Goal: Information Seeking & Learning: Learn about a topic

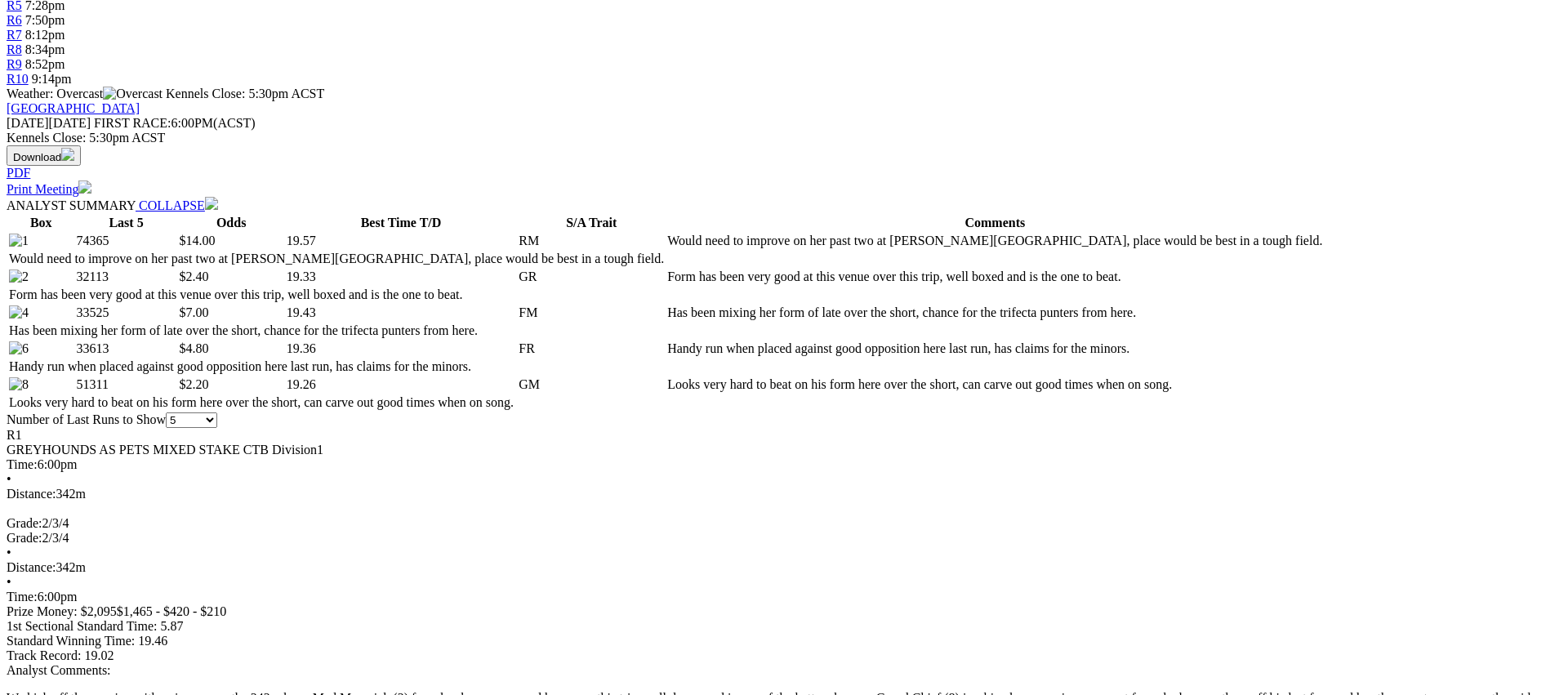
scroll to position [785, 0]
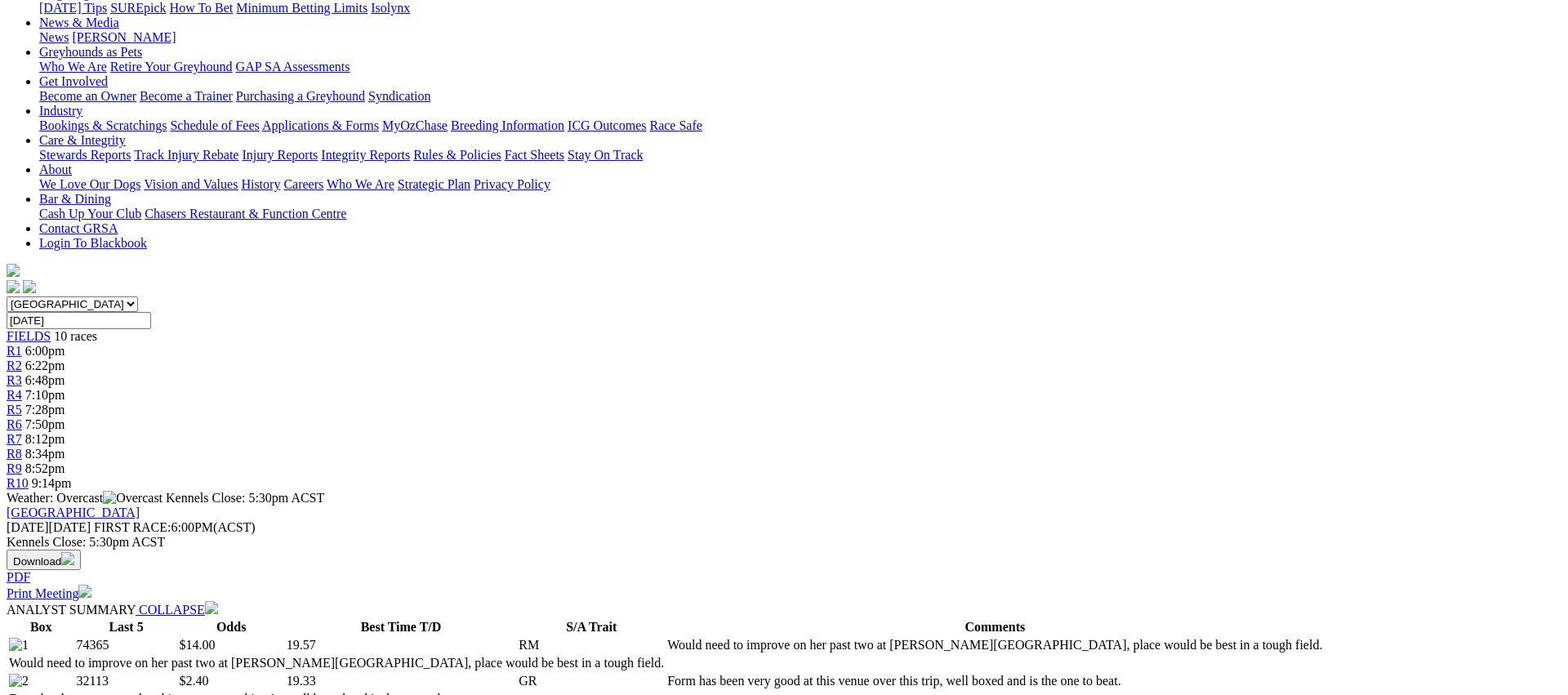
scroll to position [0, 0]
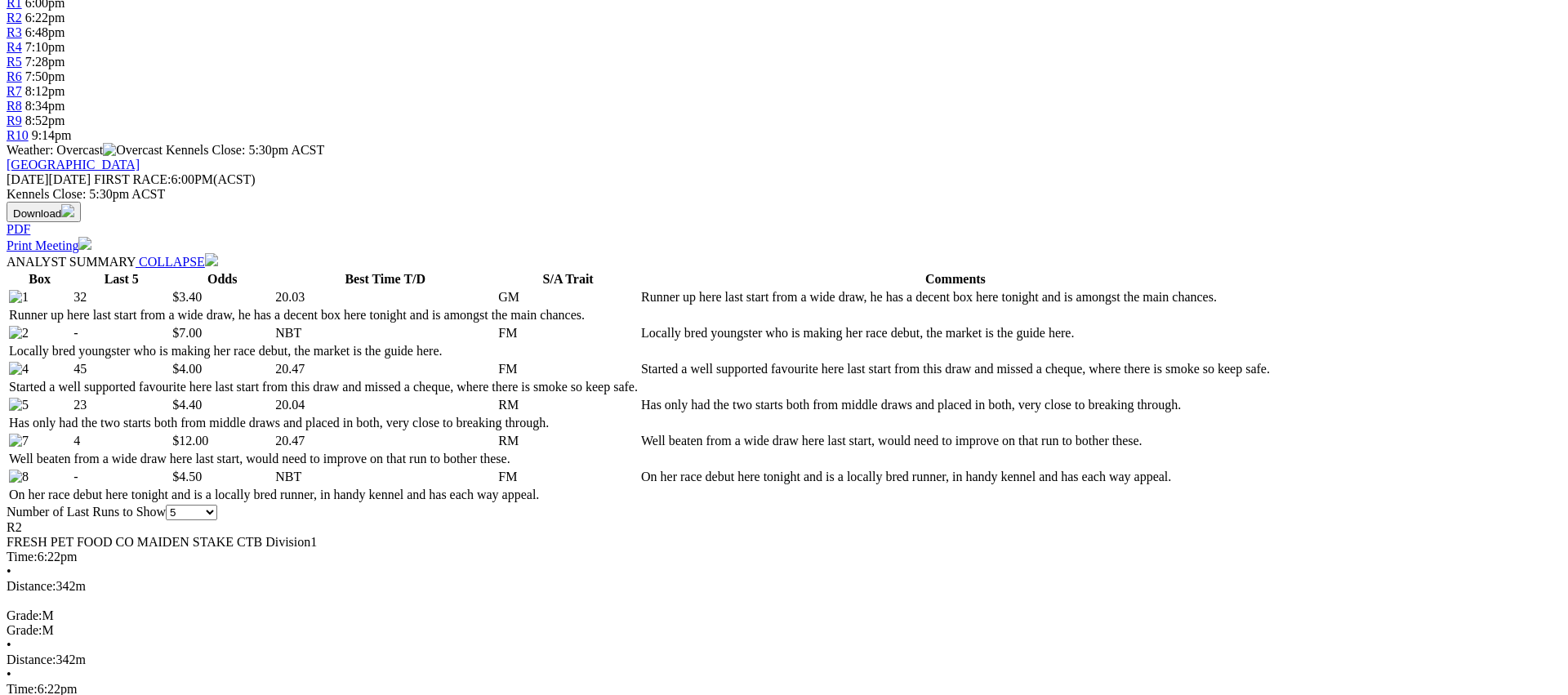
scroll to position [625, 0]
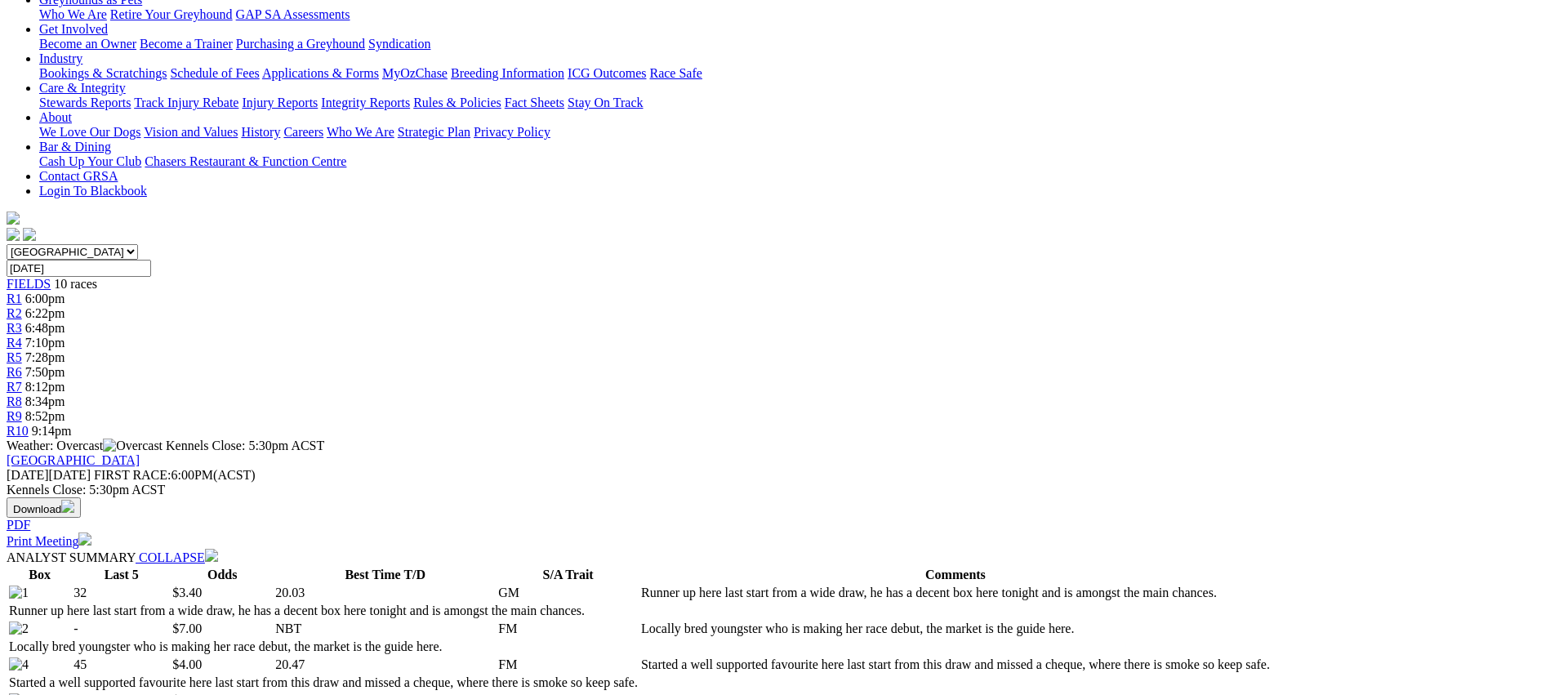
scroll to position [0, 0]
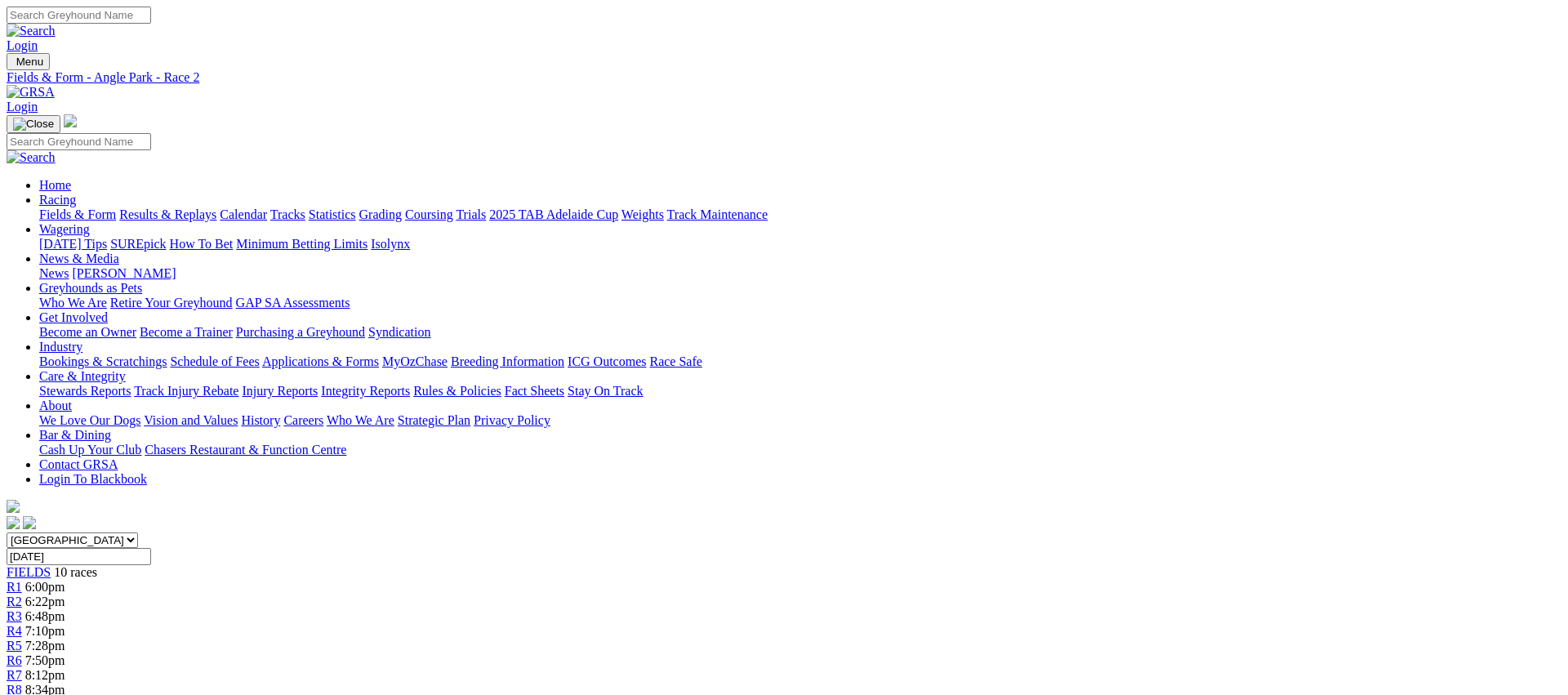
click at [22, 609] on link "R3" at bounding box center [15, 616] width 16 height 14
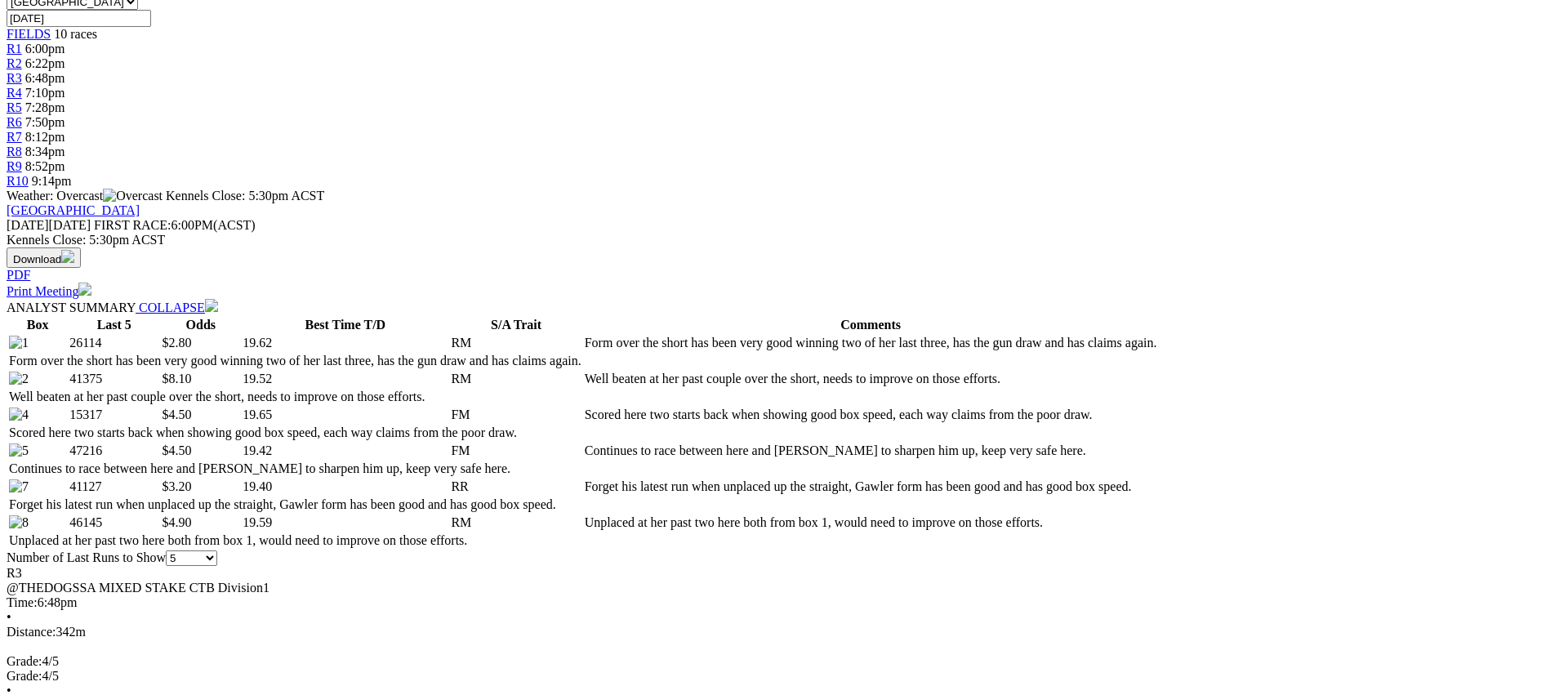
scroll to position [540, 0]
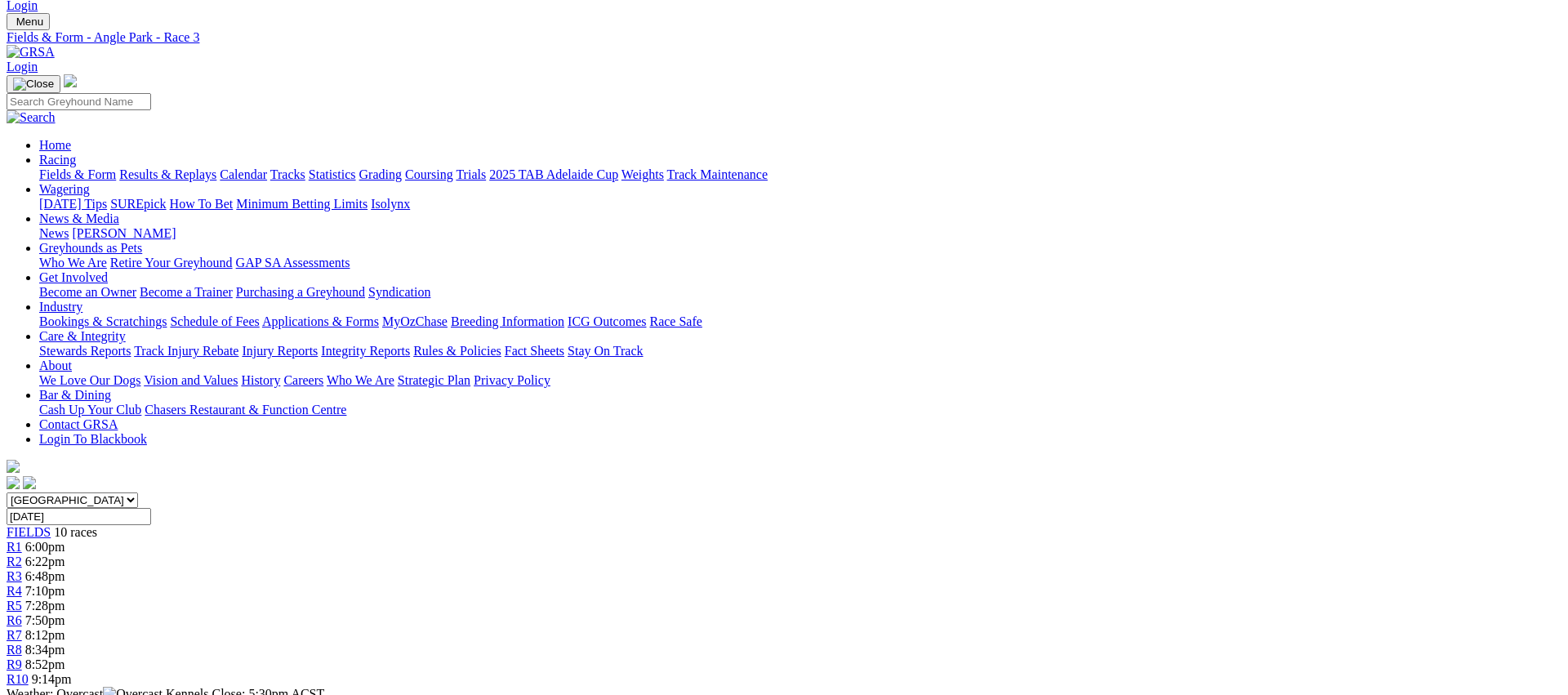
scroll to position [0, 0]
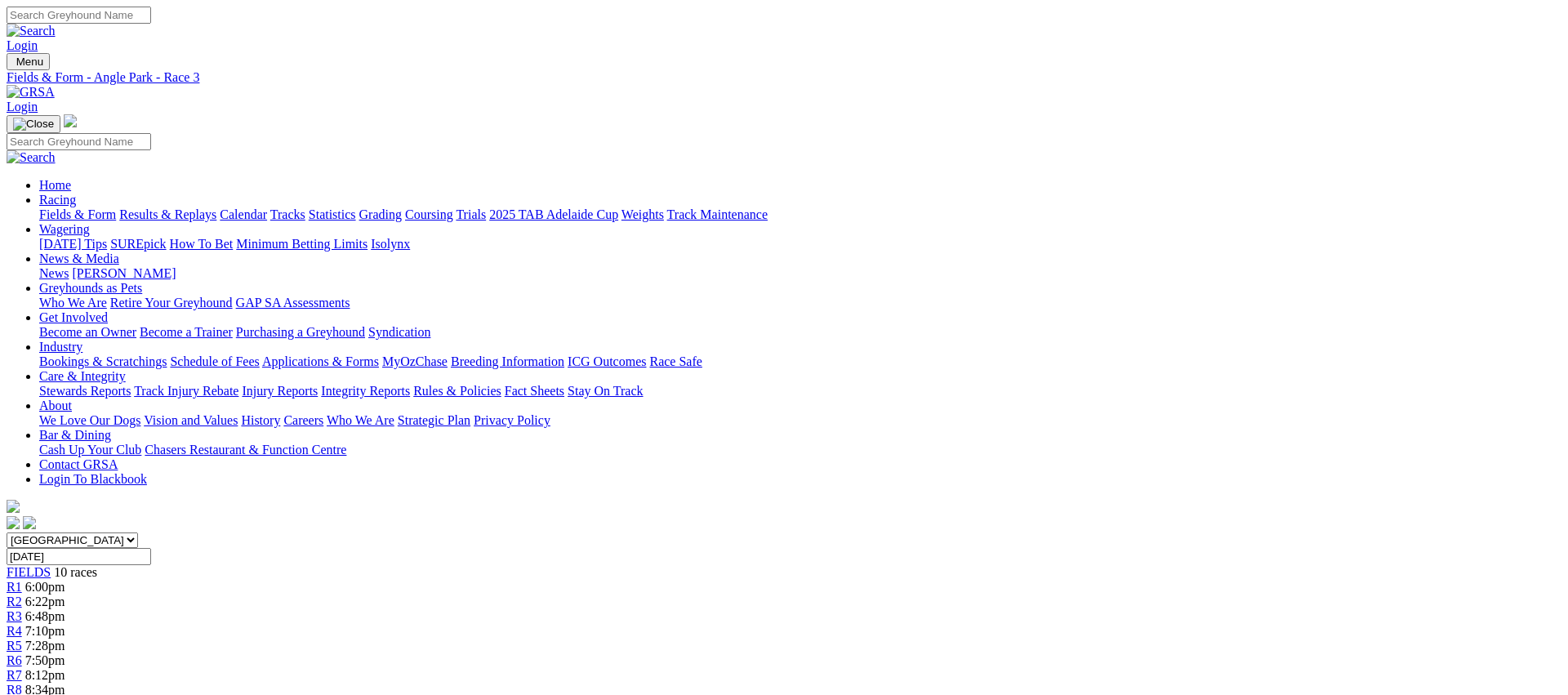
click at [693, 624] on div "R4 7:10pm" at bounding box center [784, 631] width 1554 height 15
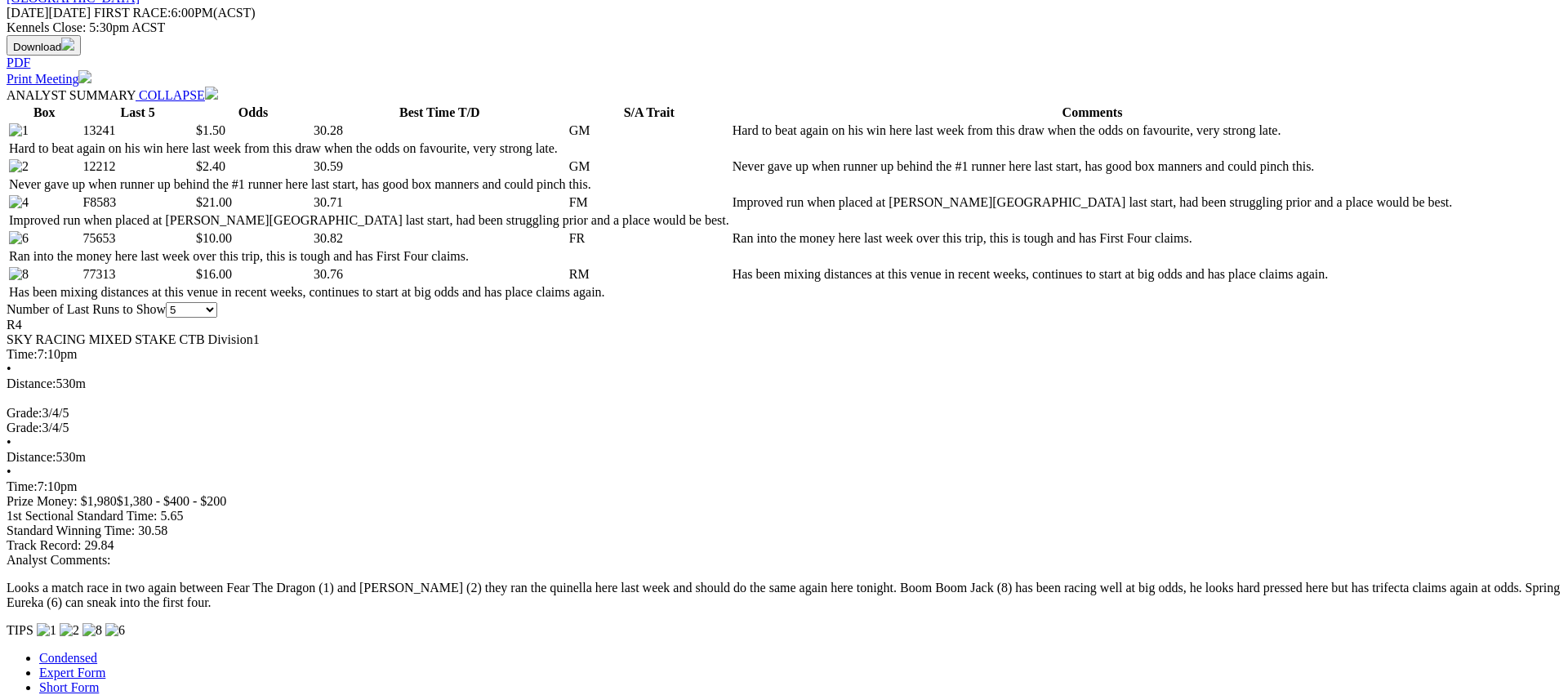
scroll to position [753, 0]
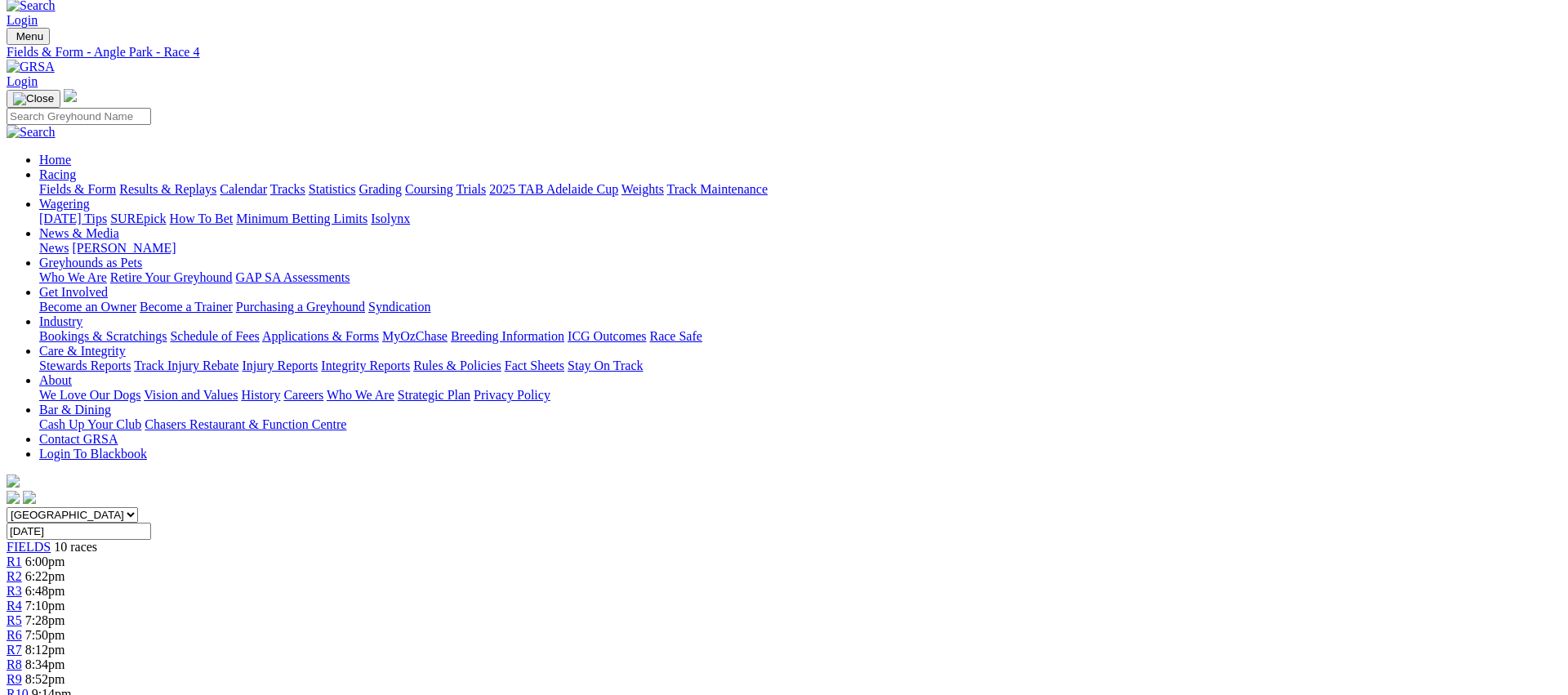
scroll to position [0, 0]
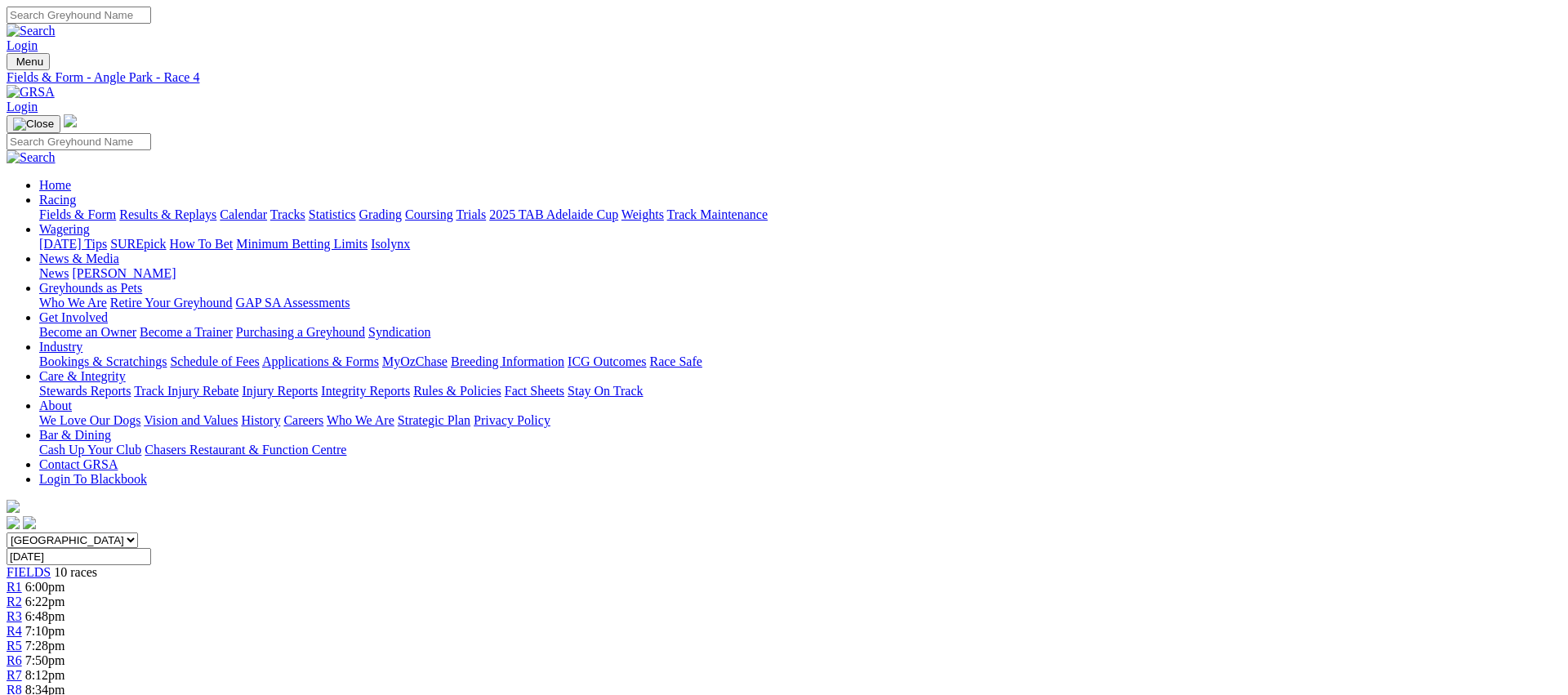
click at [792, 639] on div "R5 7:28pm" at bounding box center [784, 646] width 1554 height 15
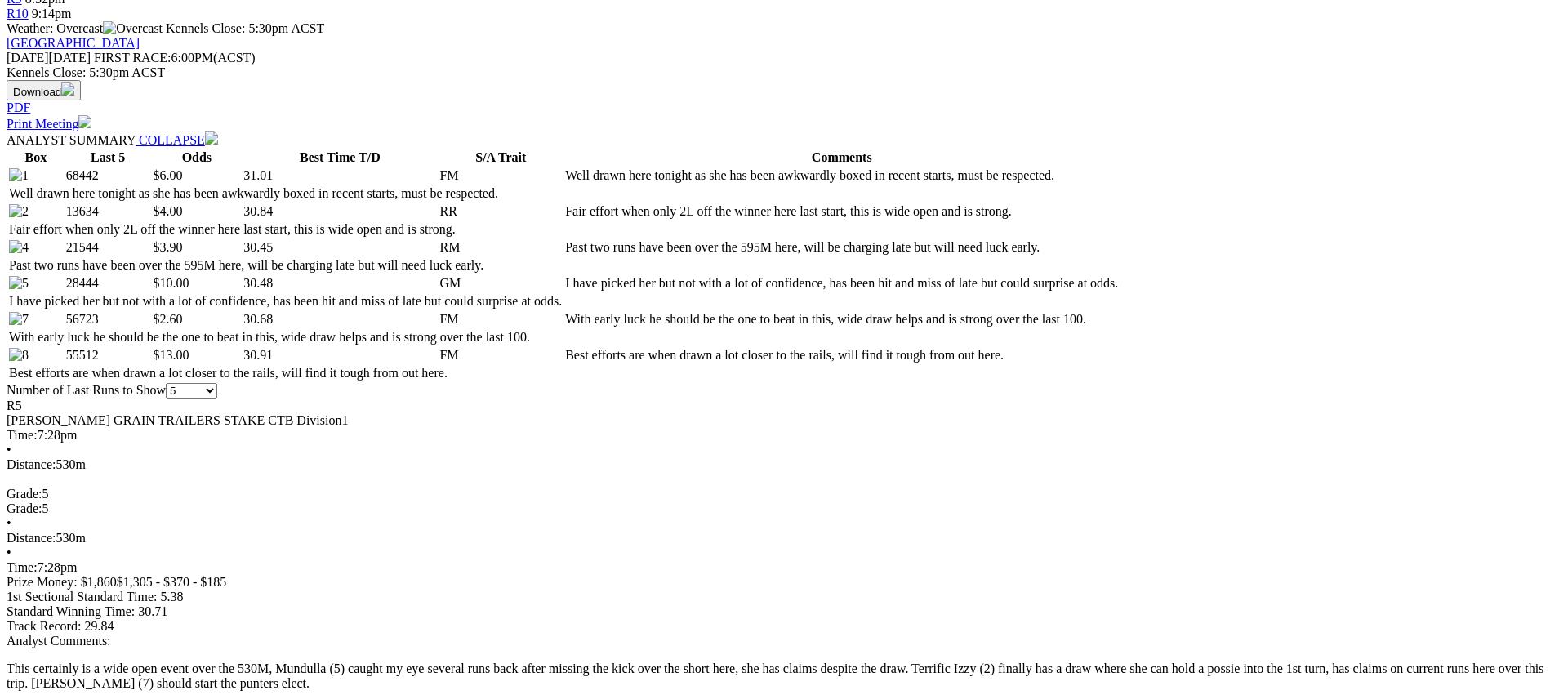
scroll to position [711, 0]
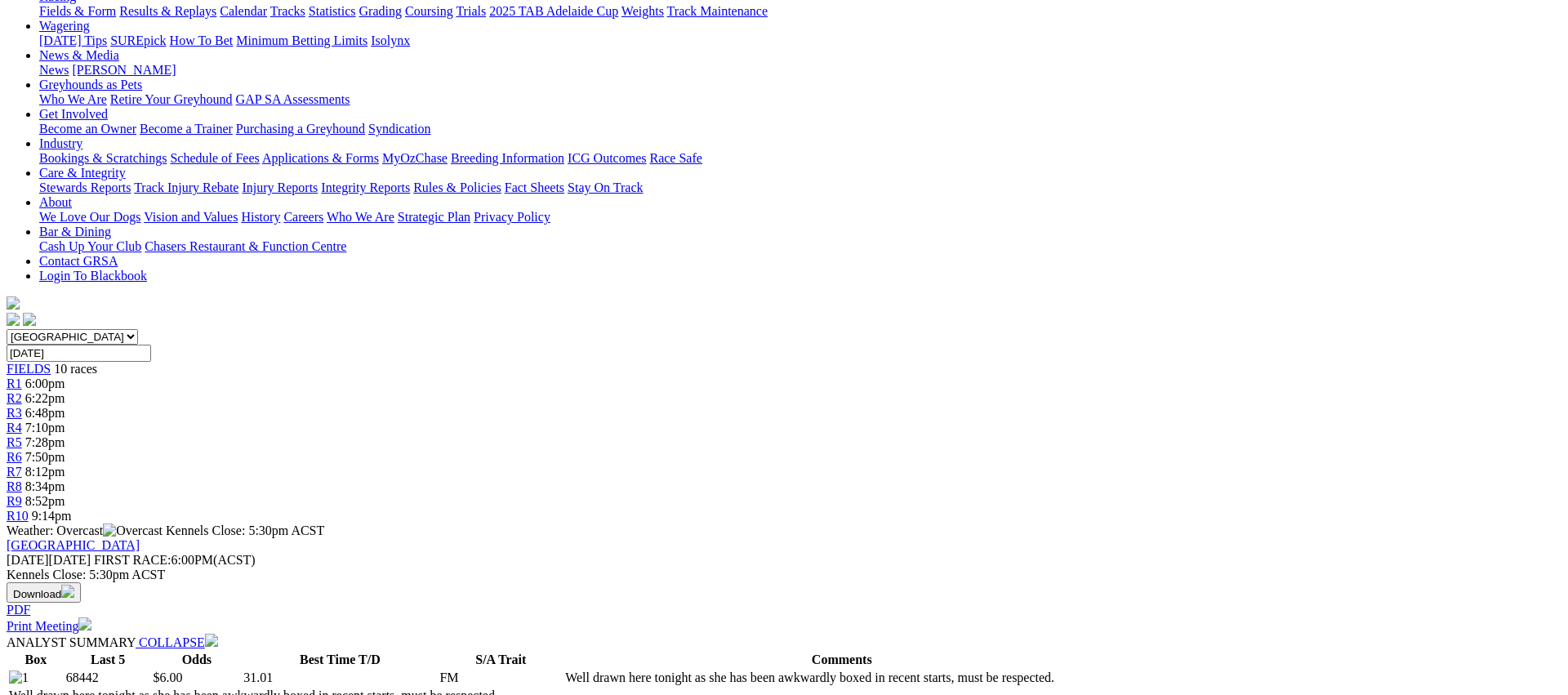
scroll to position [0, 0]
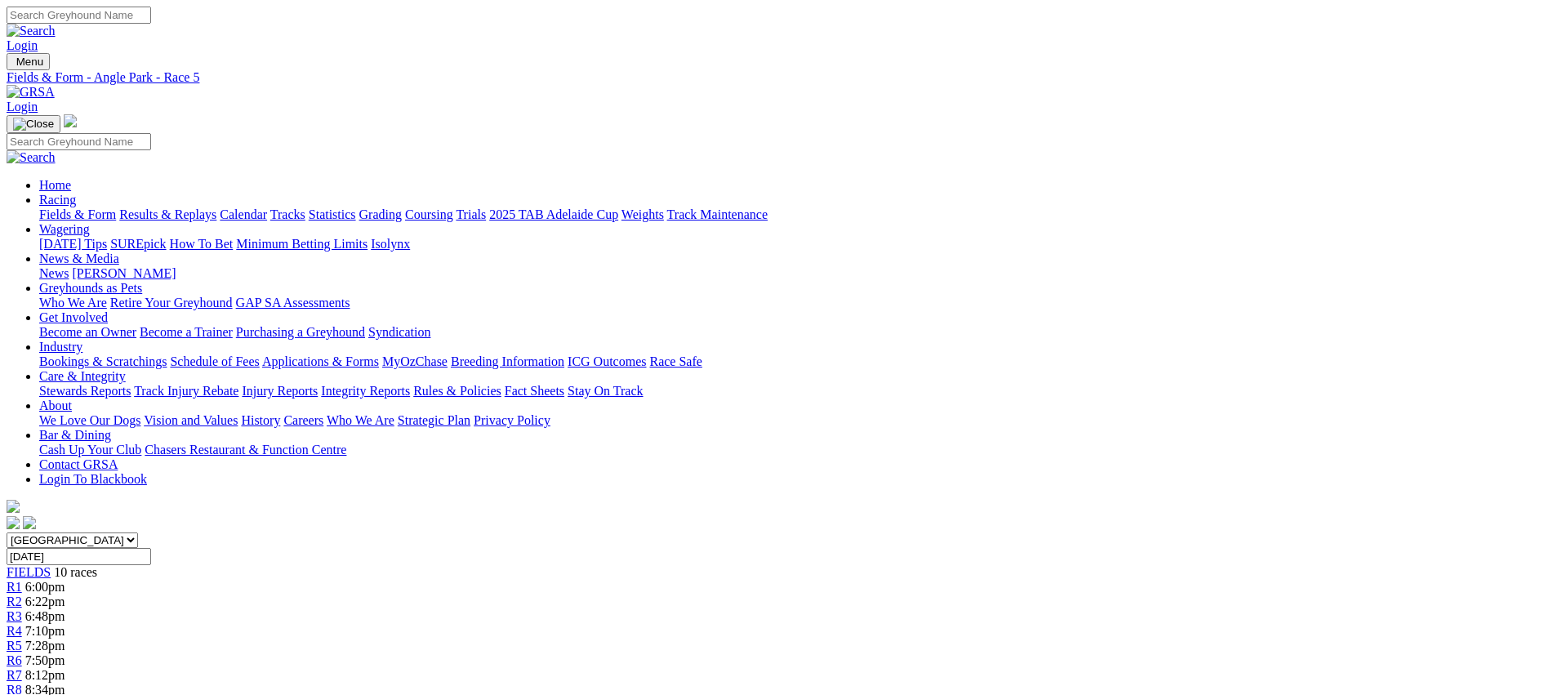
click at [22, 653] on link "R6" at bounding box center [15, 660] width 16 height 14
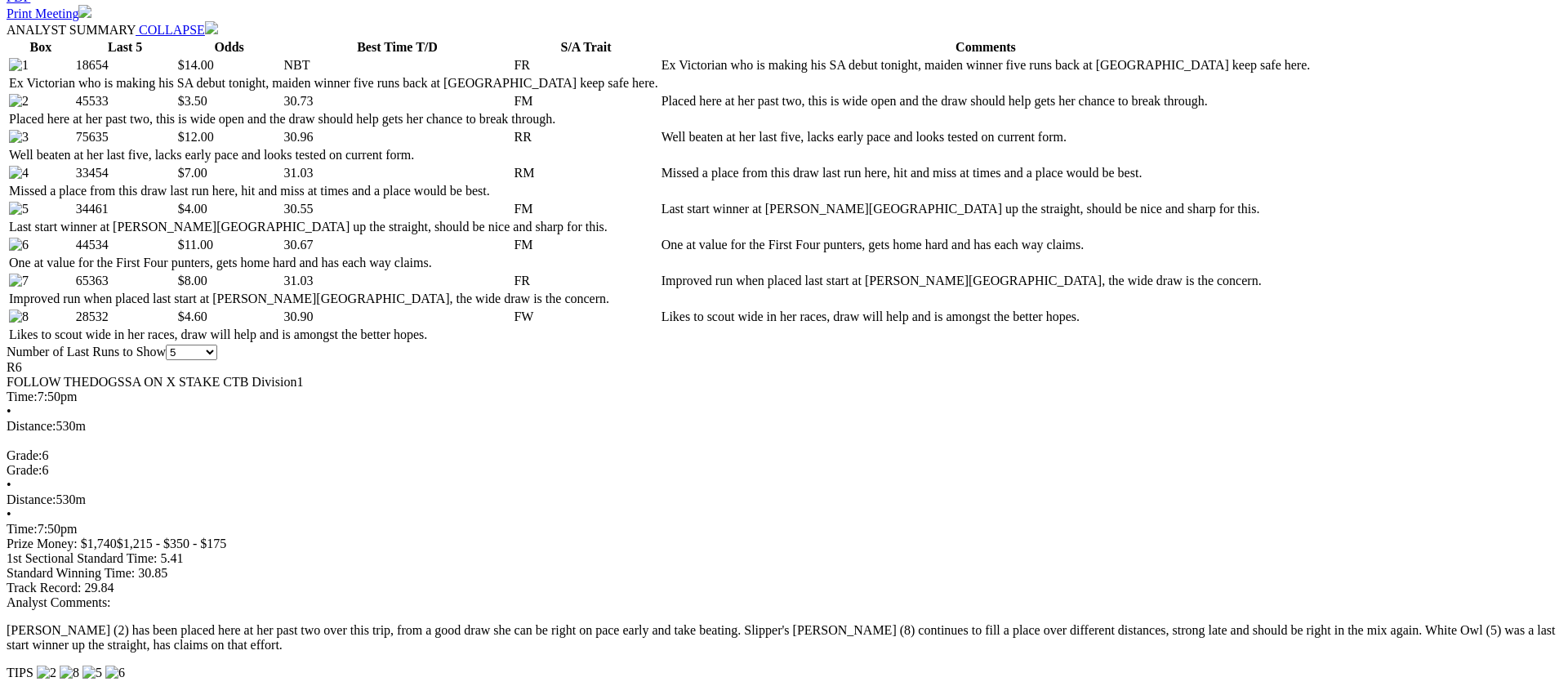
scroll to position [824, 0]
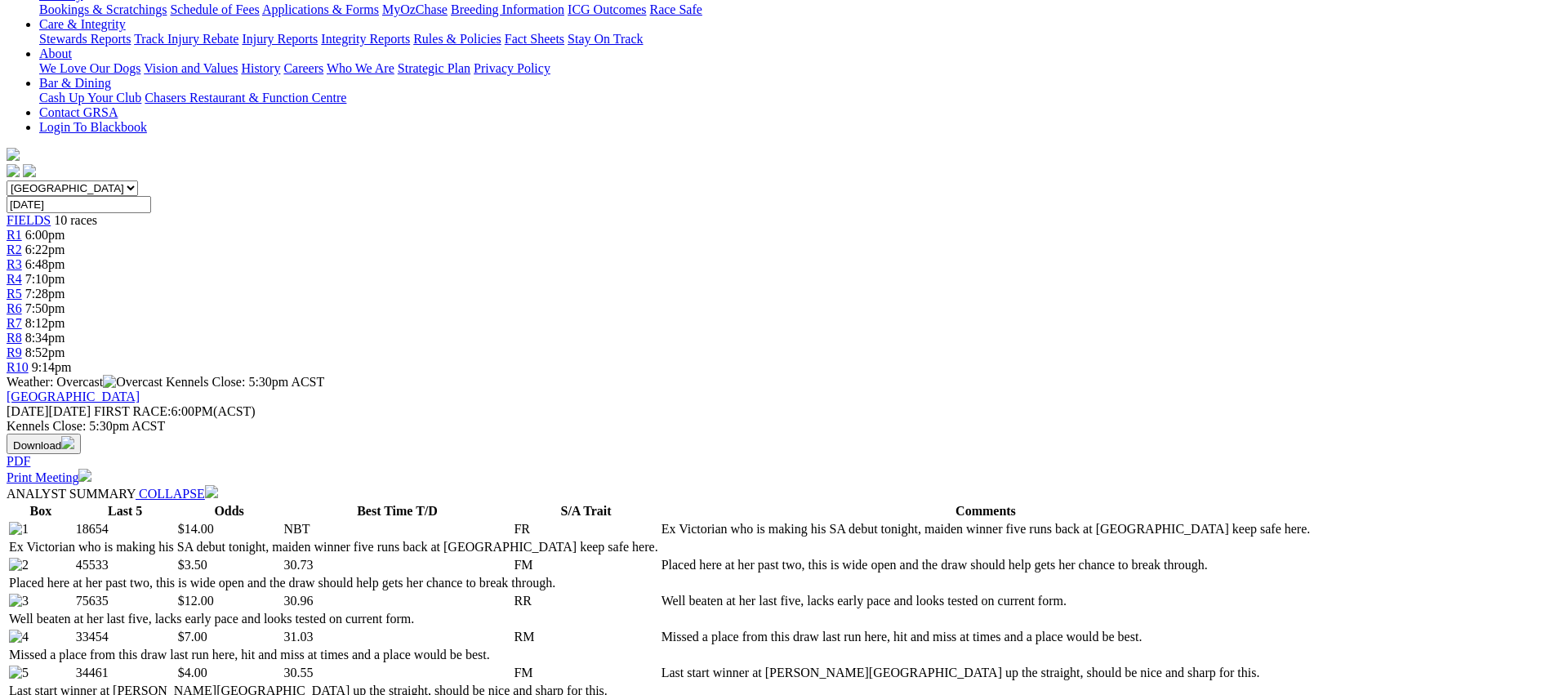
scroll to position [0, 0]
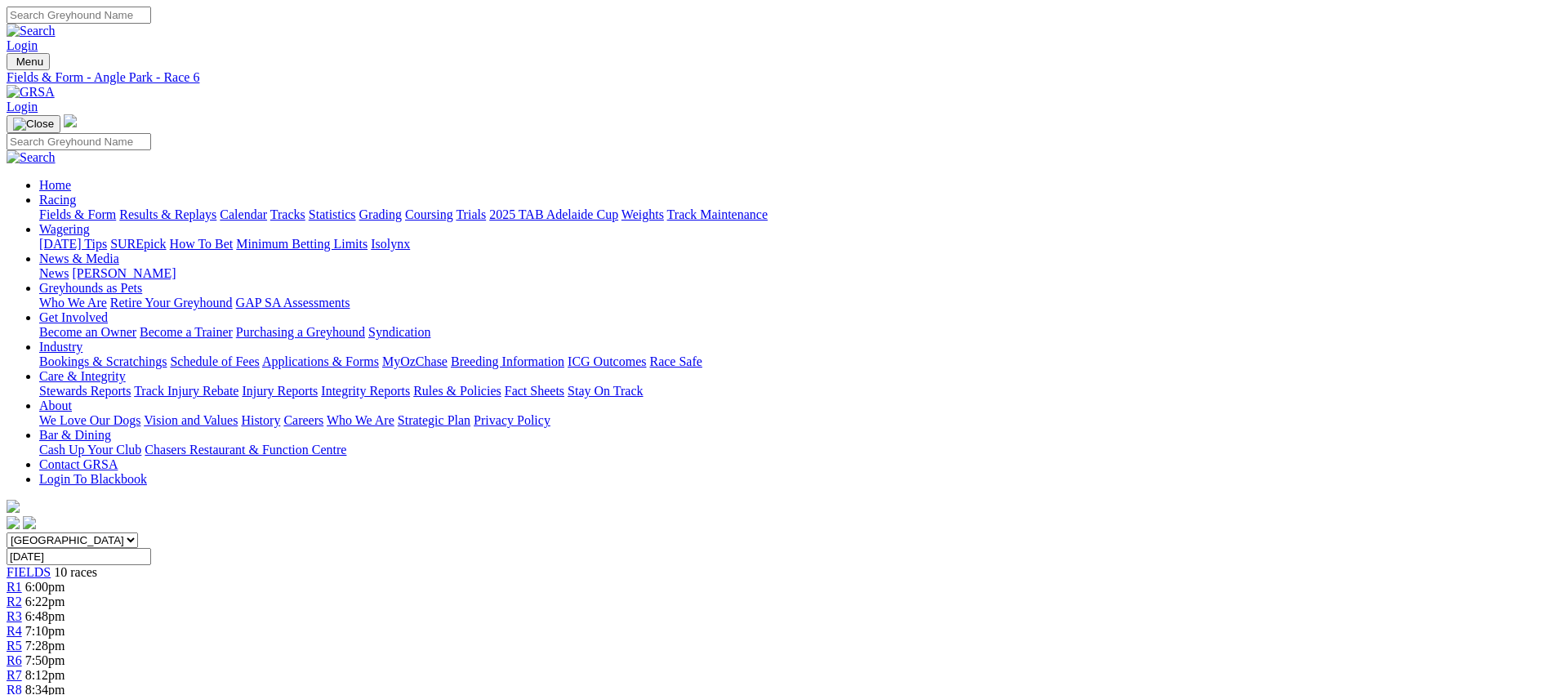
click at [22, 668] on span "R7" at bounding box center [15, 675] width 16 height 14
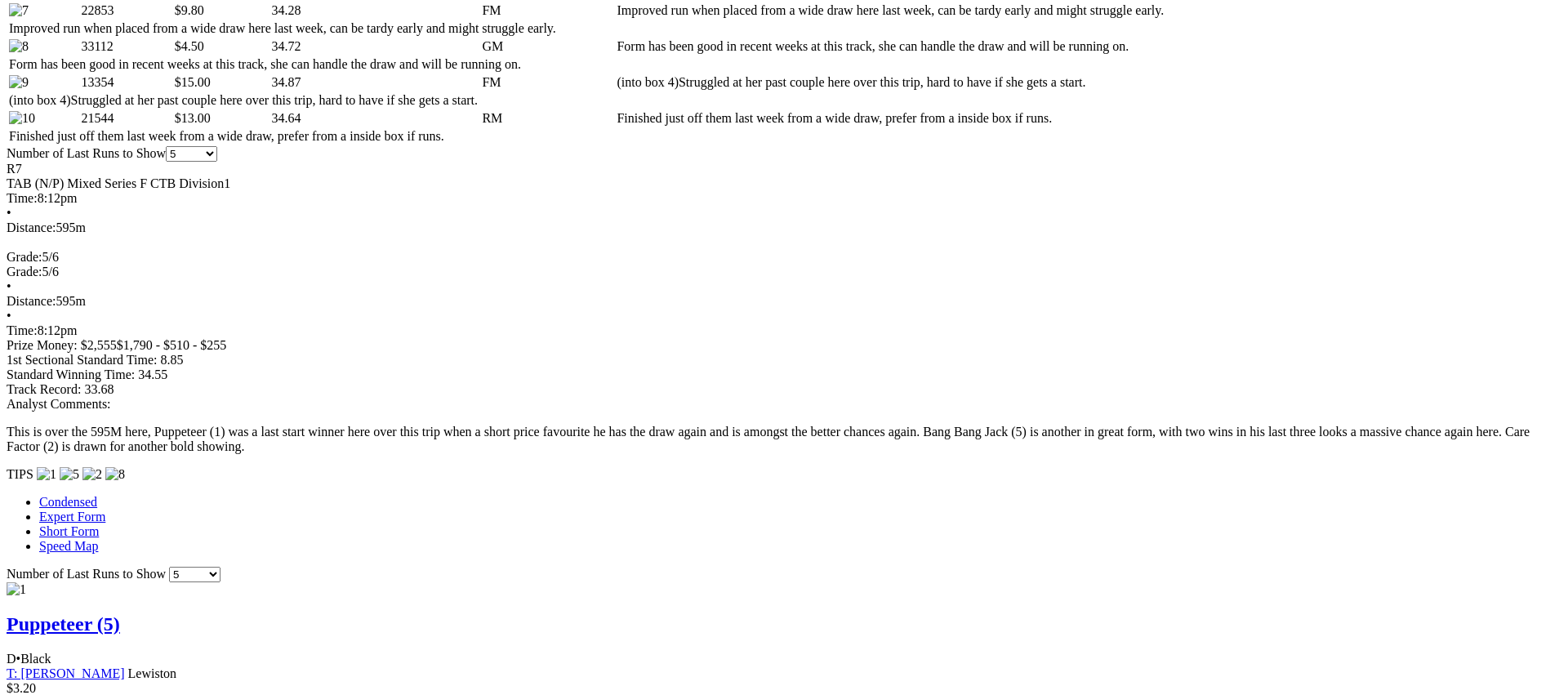
scroll to position [1016, 0]
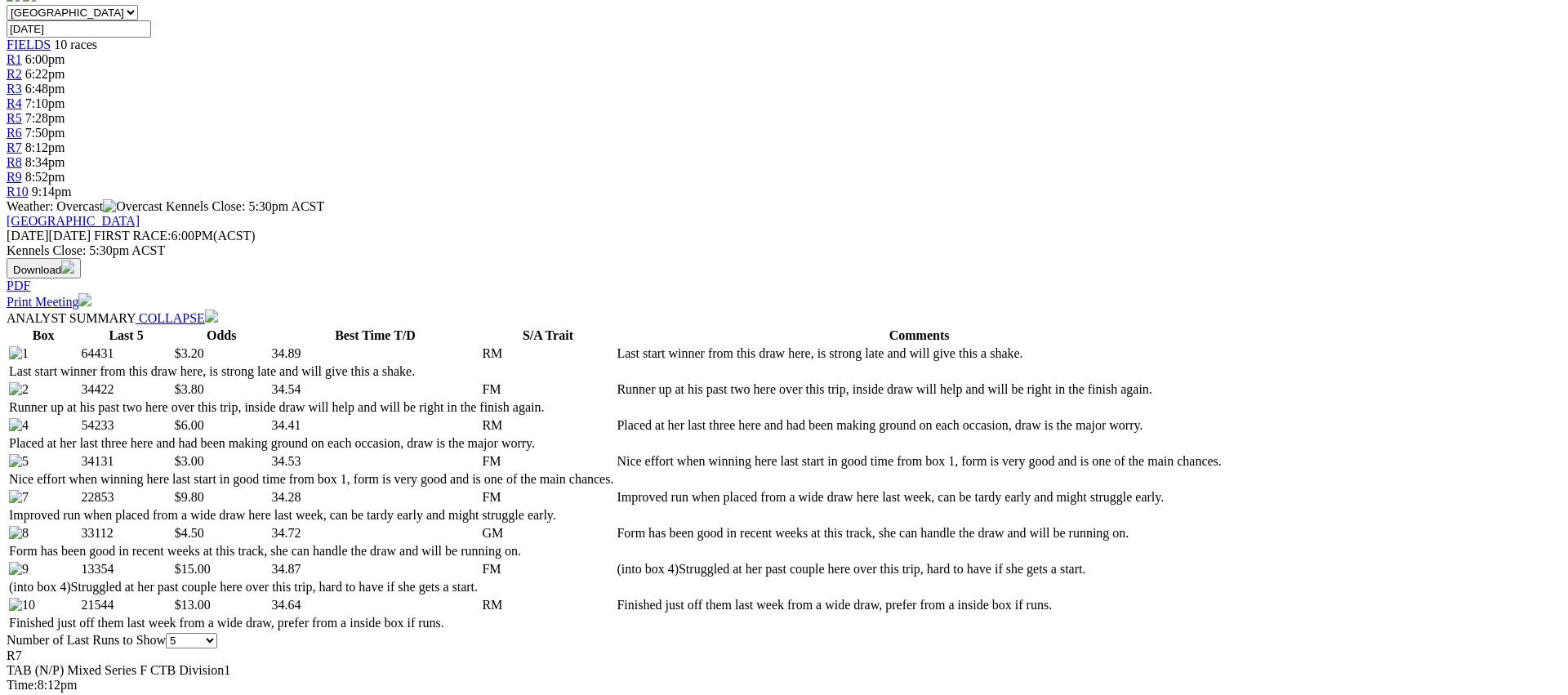
scroll to position [0, 0]
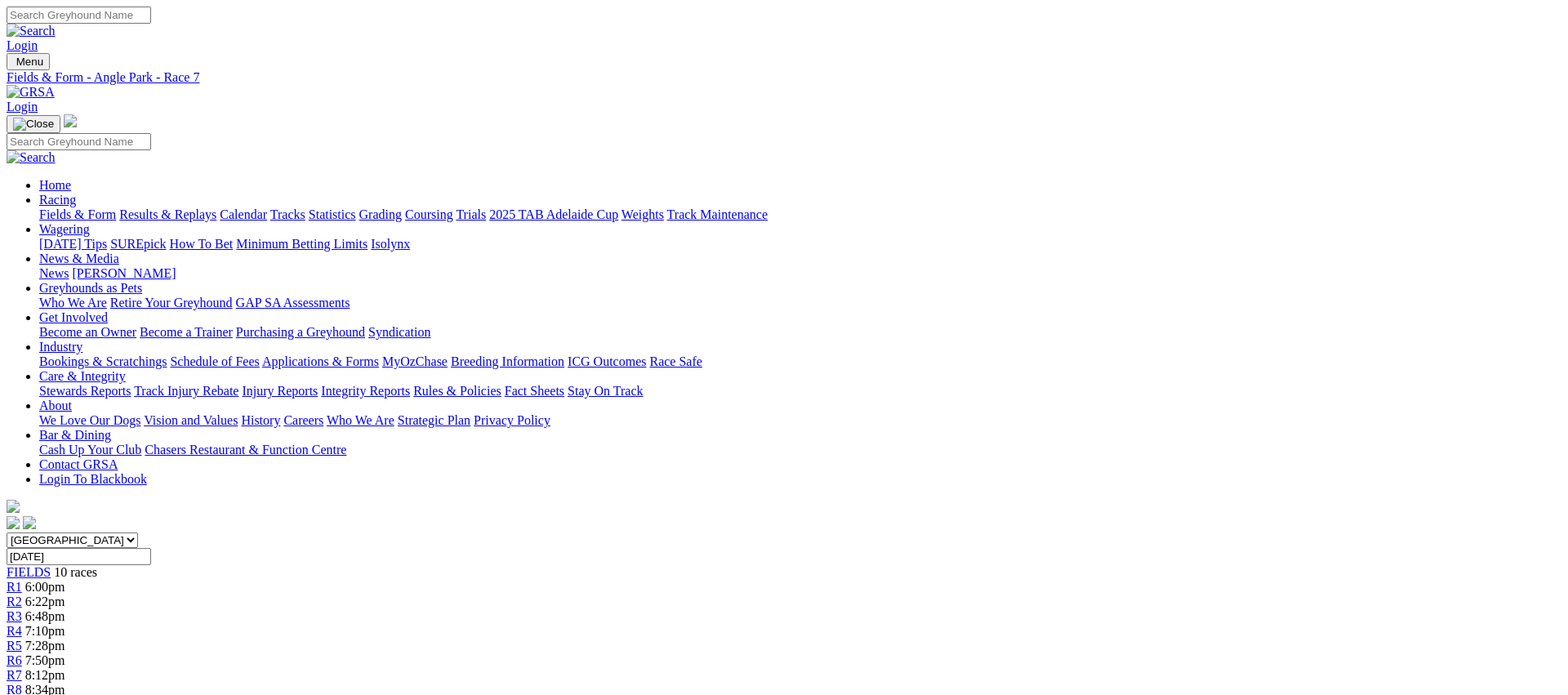
click at [22, 683] on span "R8" at bounding box center [15, 690] width 16 height 14
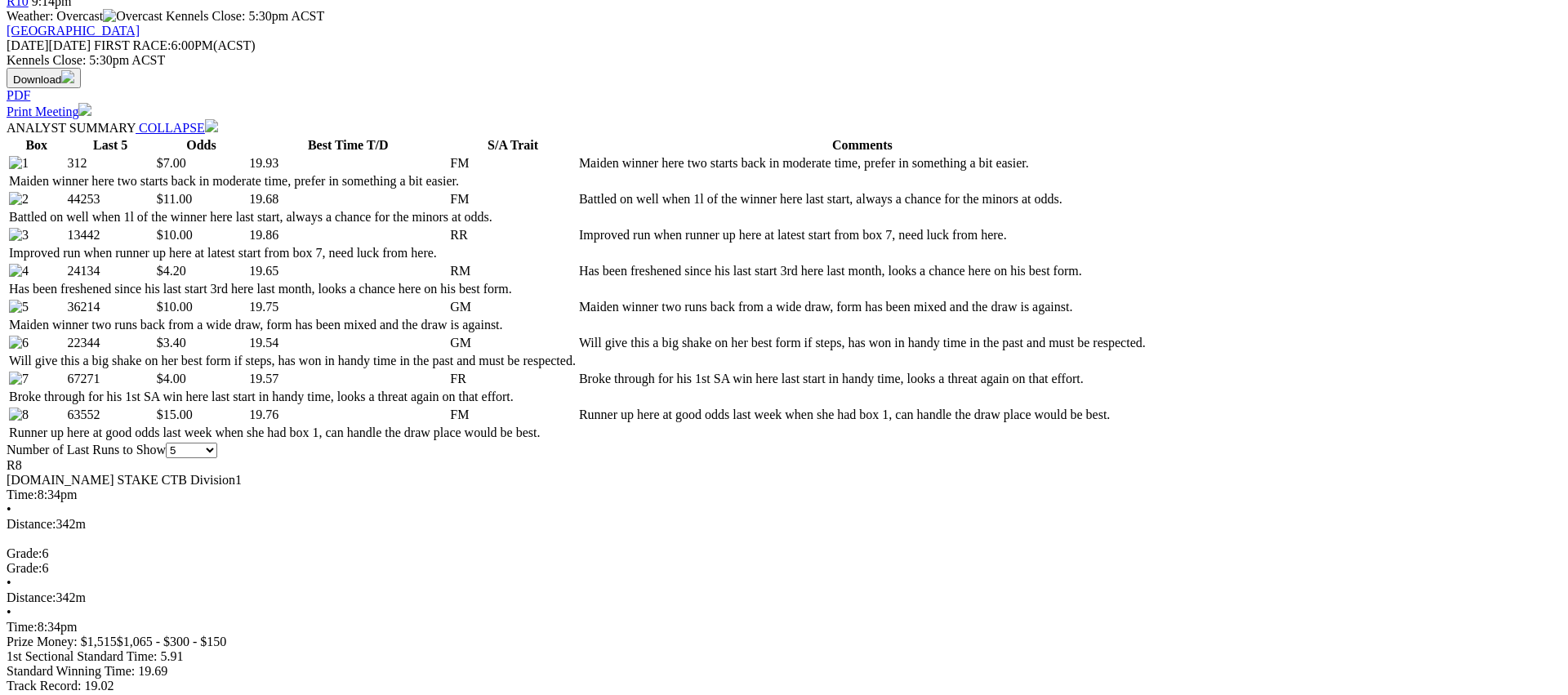
scroll to position [720, 0]
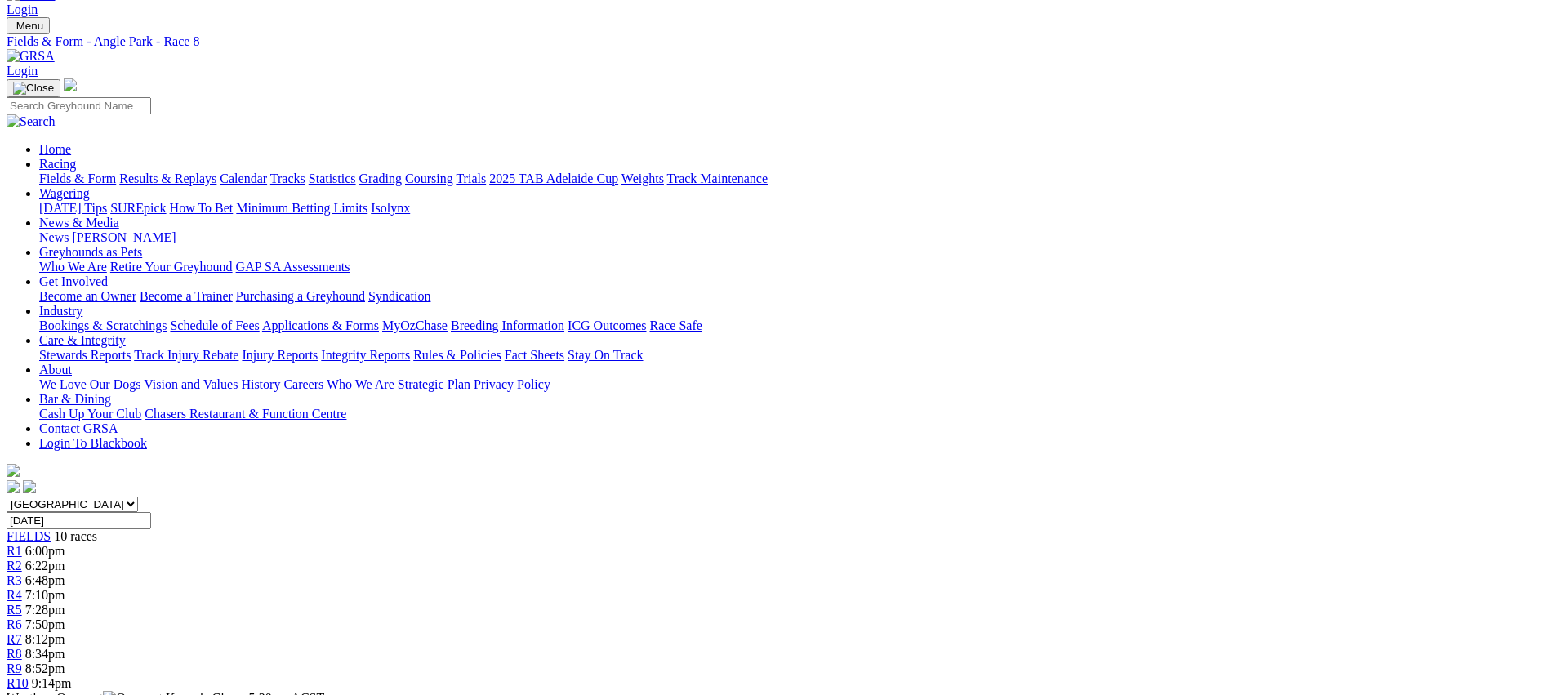
scroll to position [0, 0]
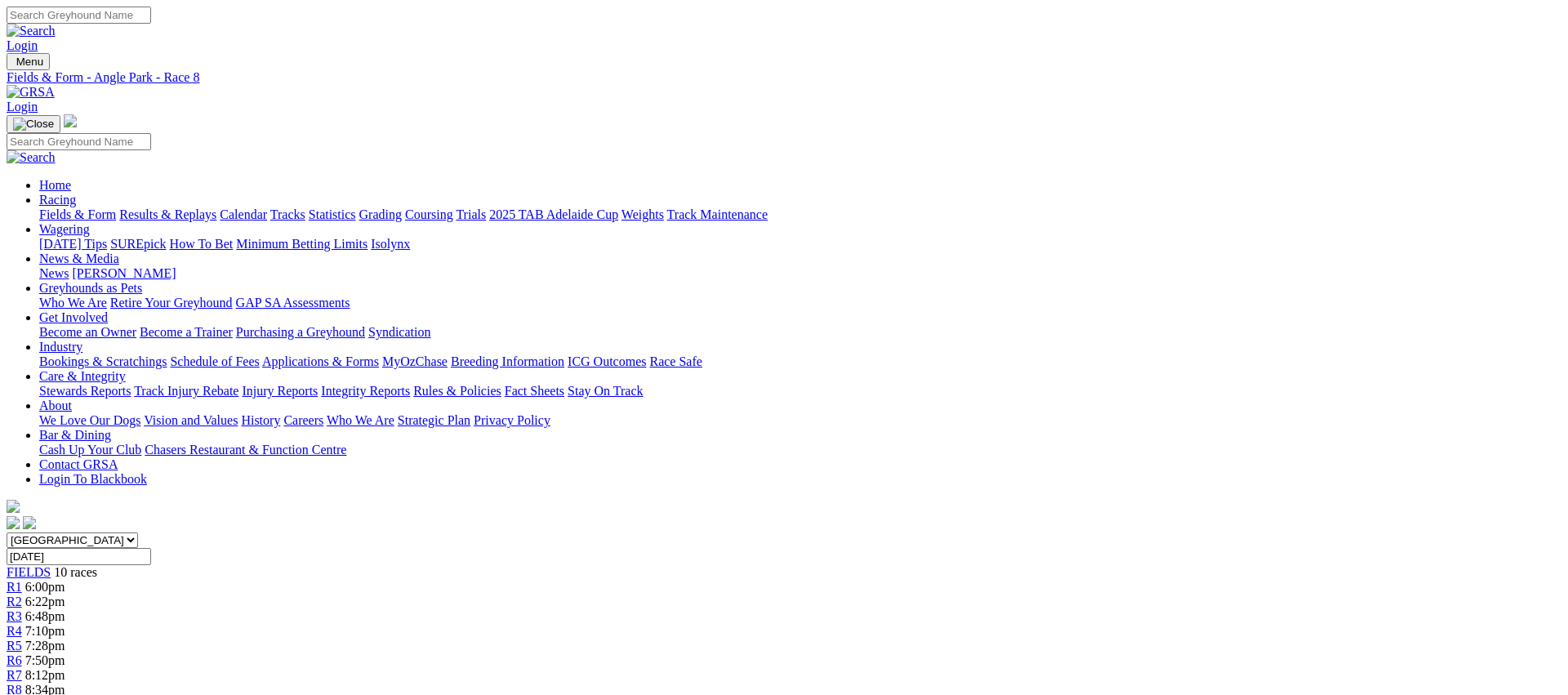
click at [65, 694] on span "8:52pm" at bounding box center [45, 705] width 40 height 14
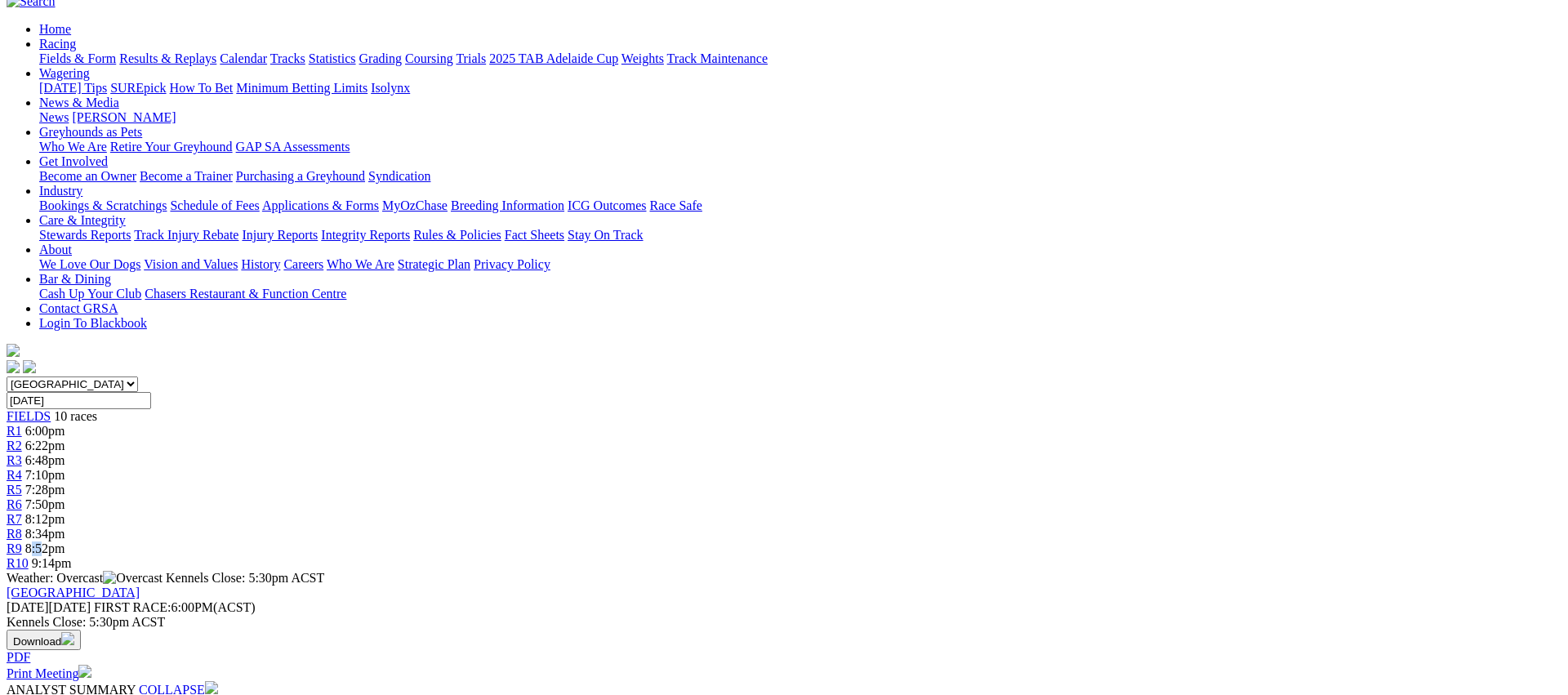
scroll to position [161, 0]
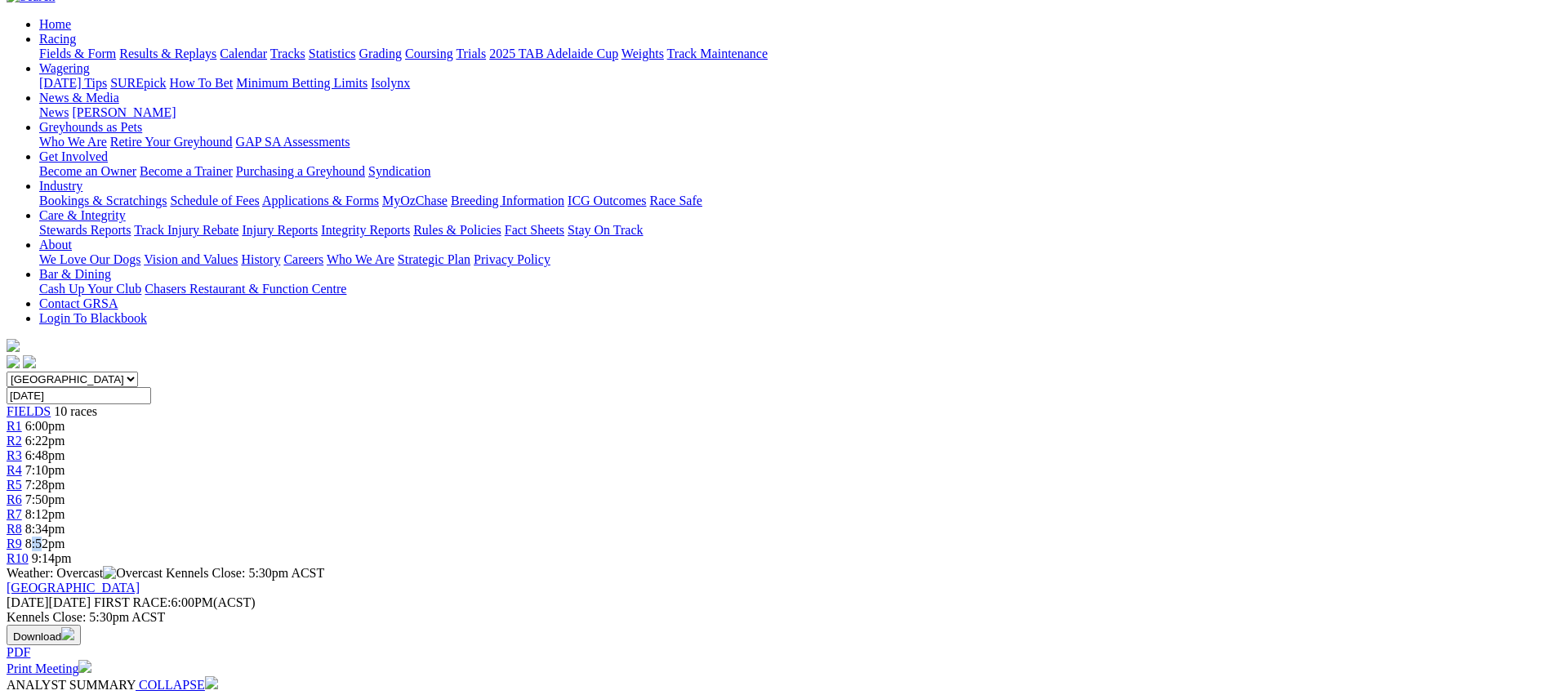
click at [65, 536] on span "8:52pm" at bounding box center [45, 543] width 40 height 14
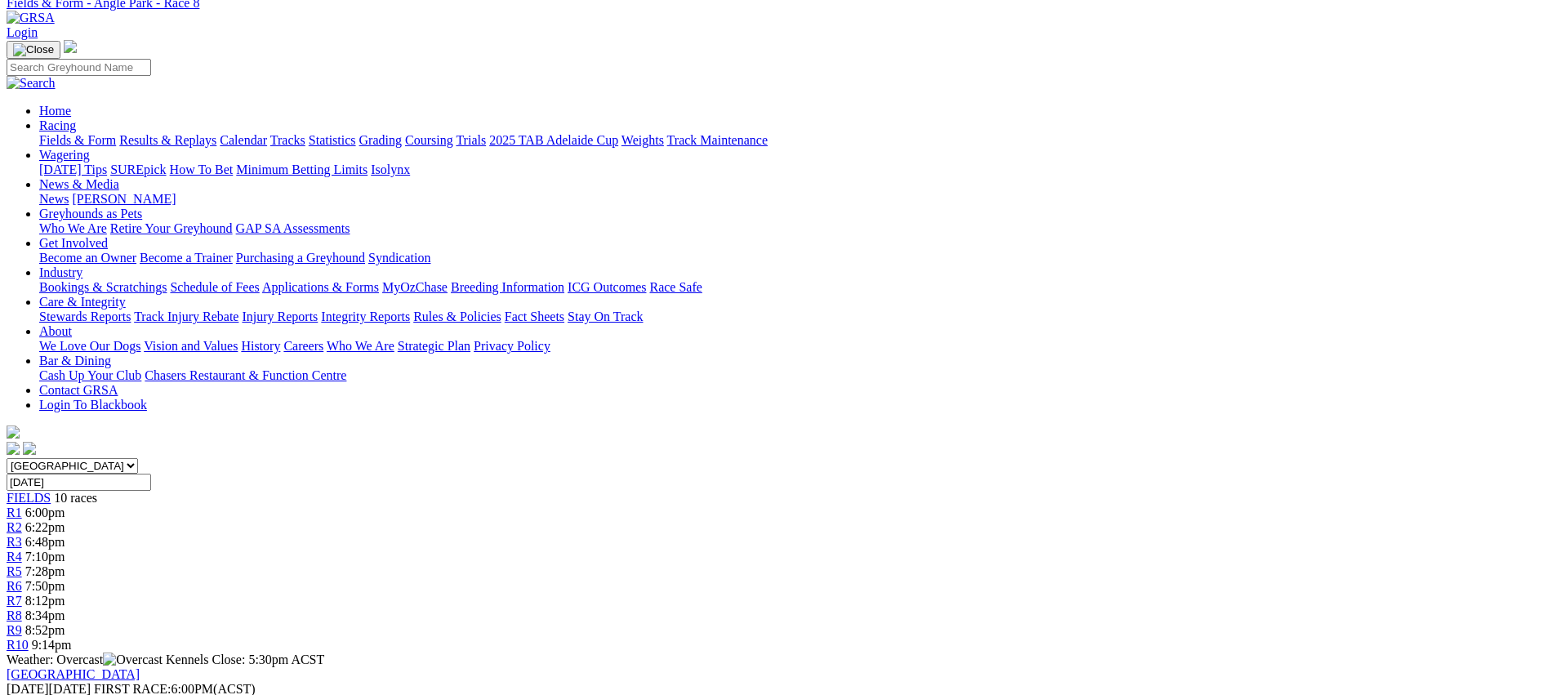
scroll to position [0, 0]
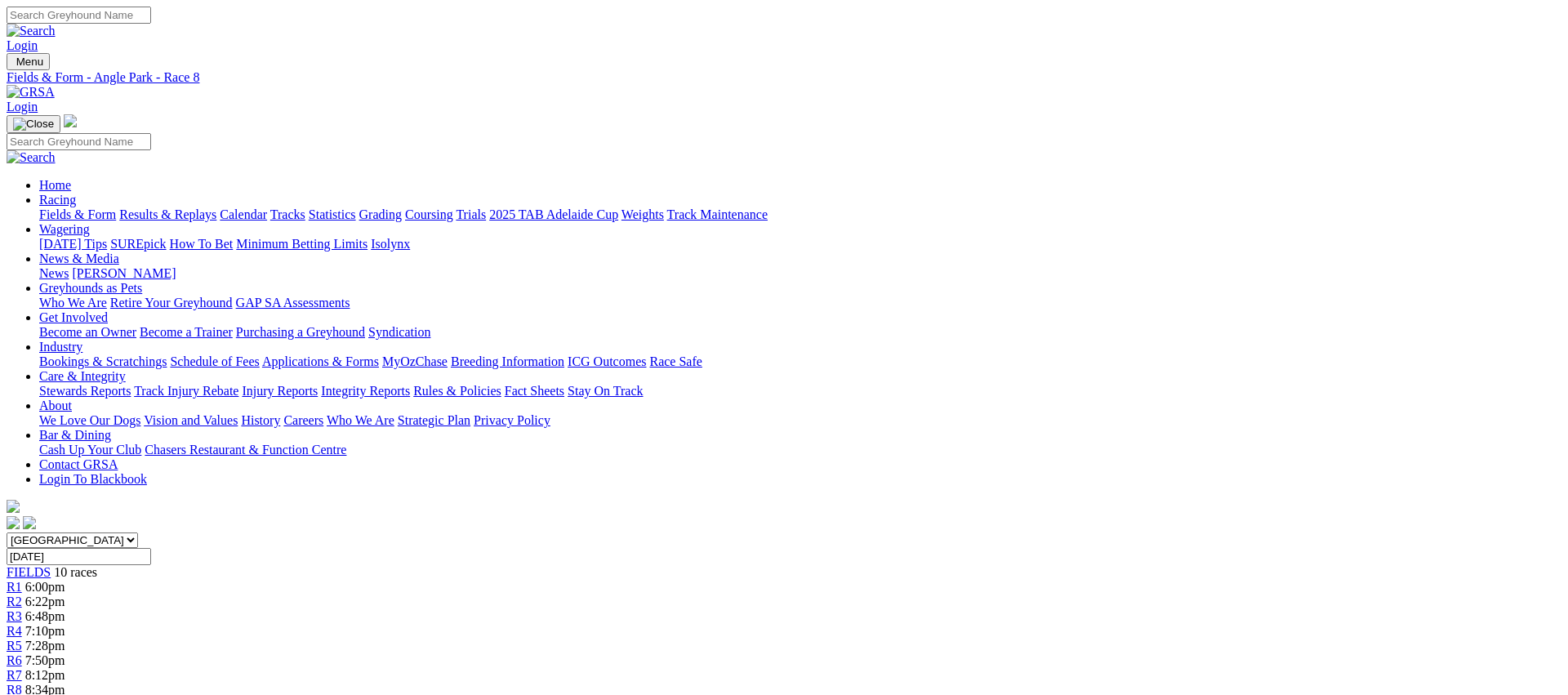
click at [22, 694] on span "R9" at bounding box center [15, 705] width 16 height 14
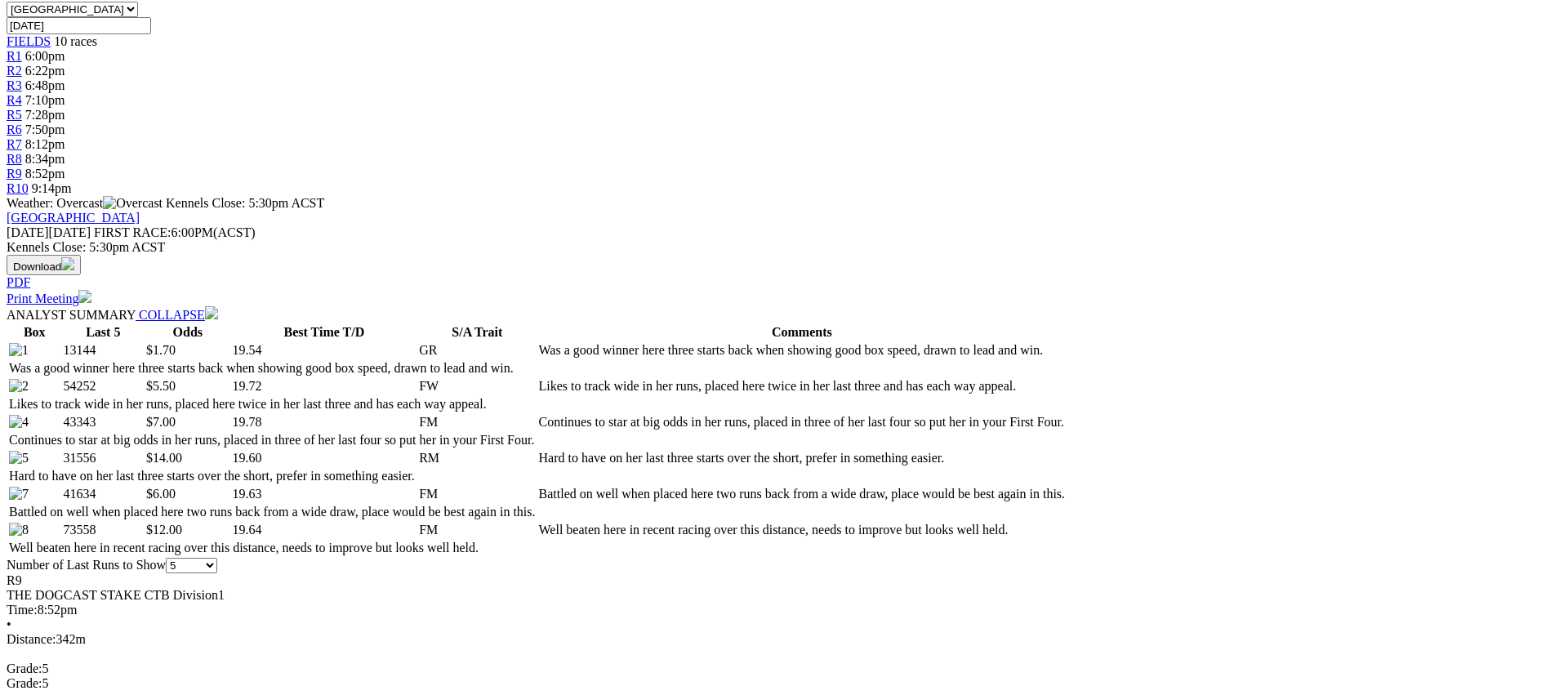
scroll to position [536, 0]
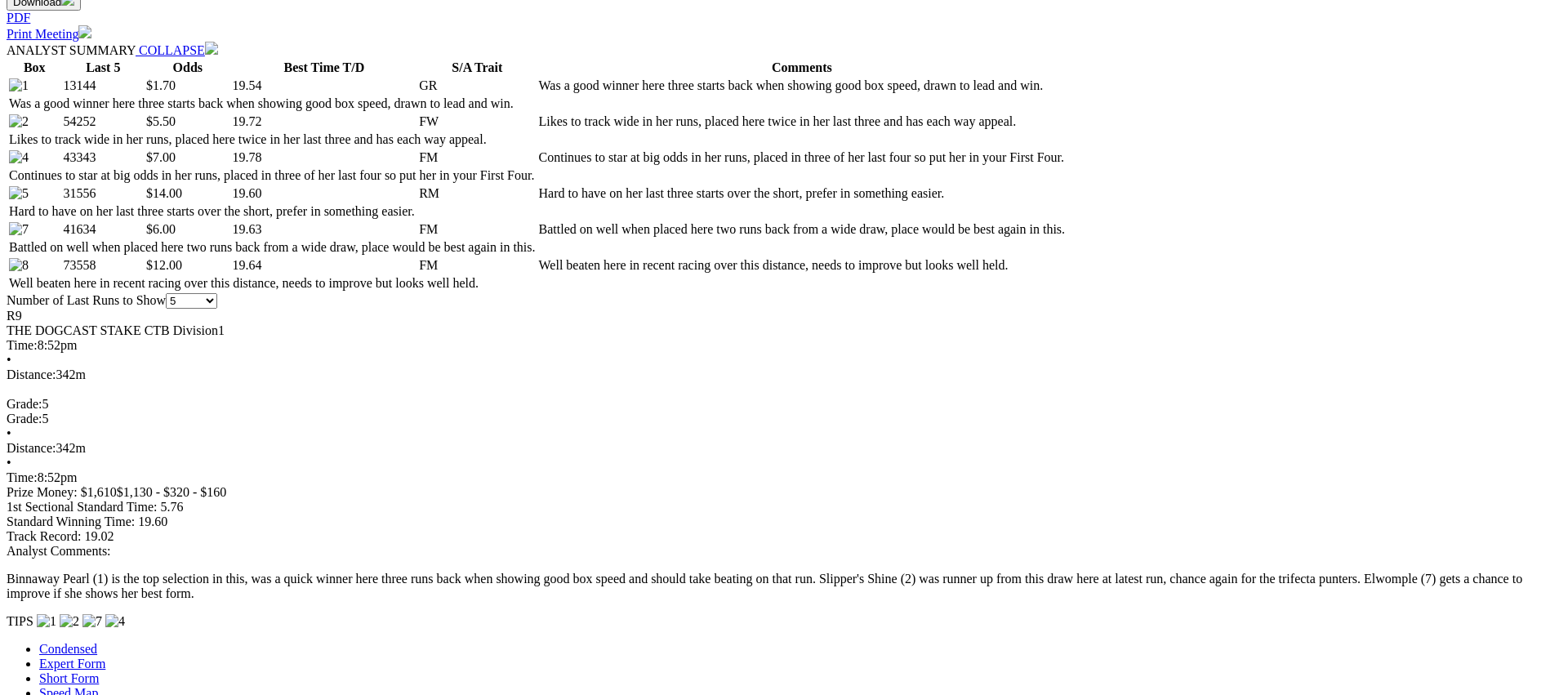
scroll to position [0, 0]
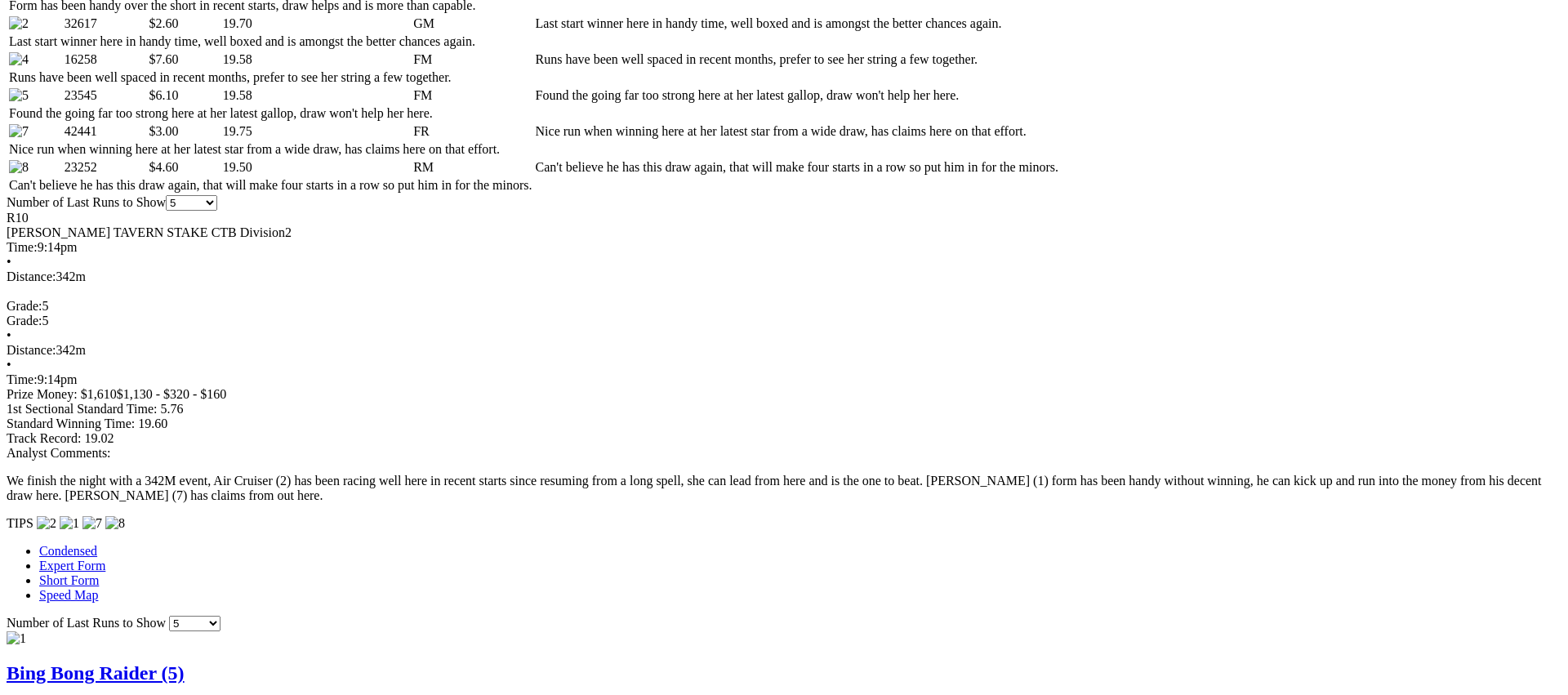
scroll to position [972, 0]
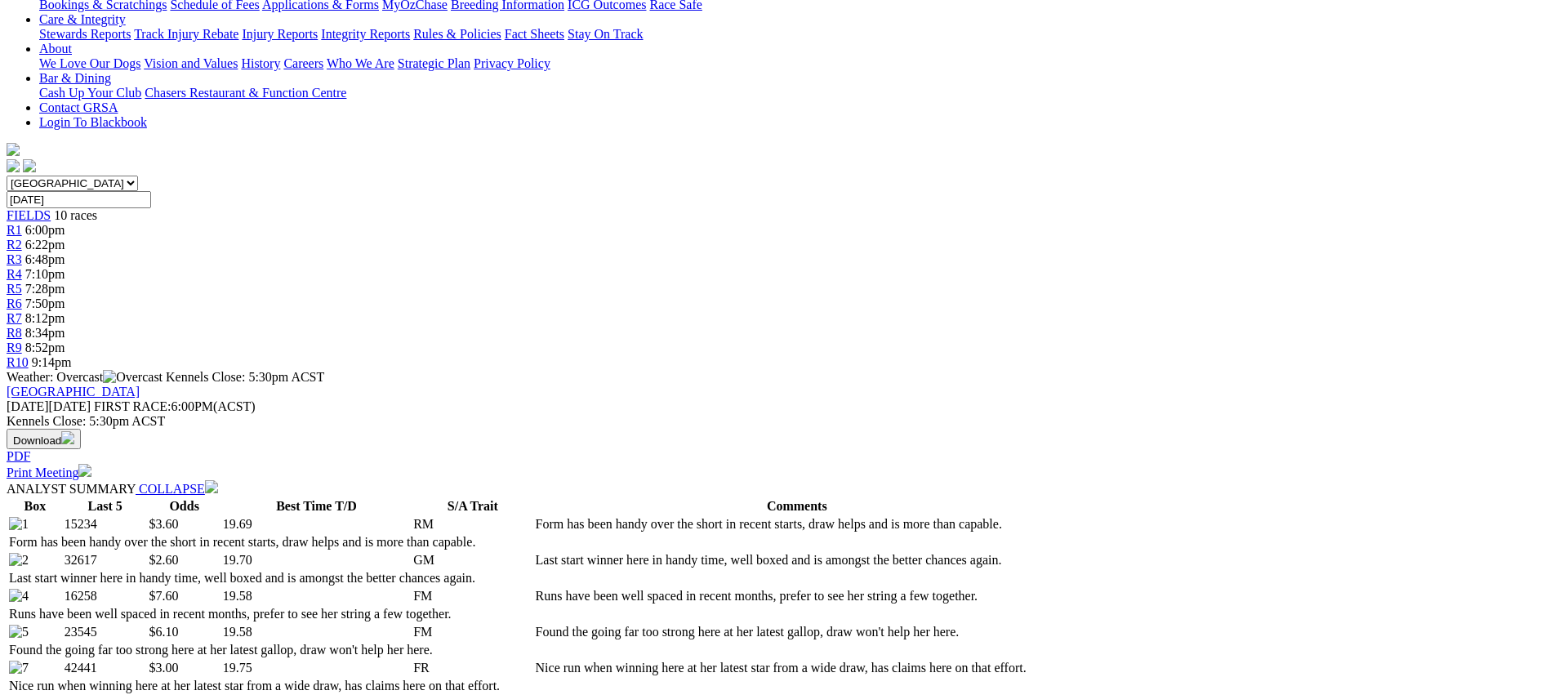
scroll to position [0, 0]
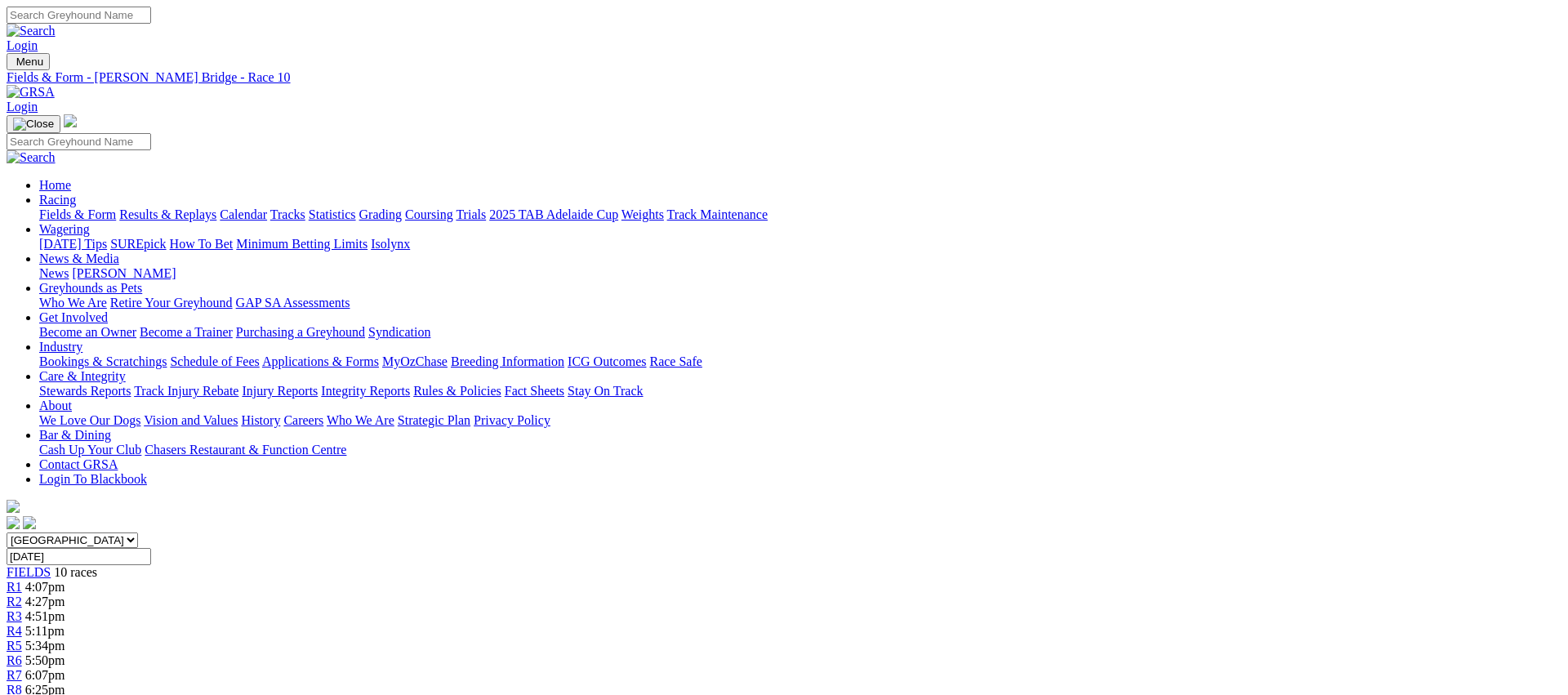
click at [116, 208] on link "Fields & Form" at bounding box center [77, 215] width 77 height 14
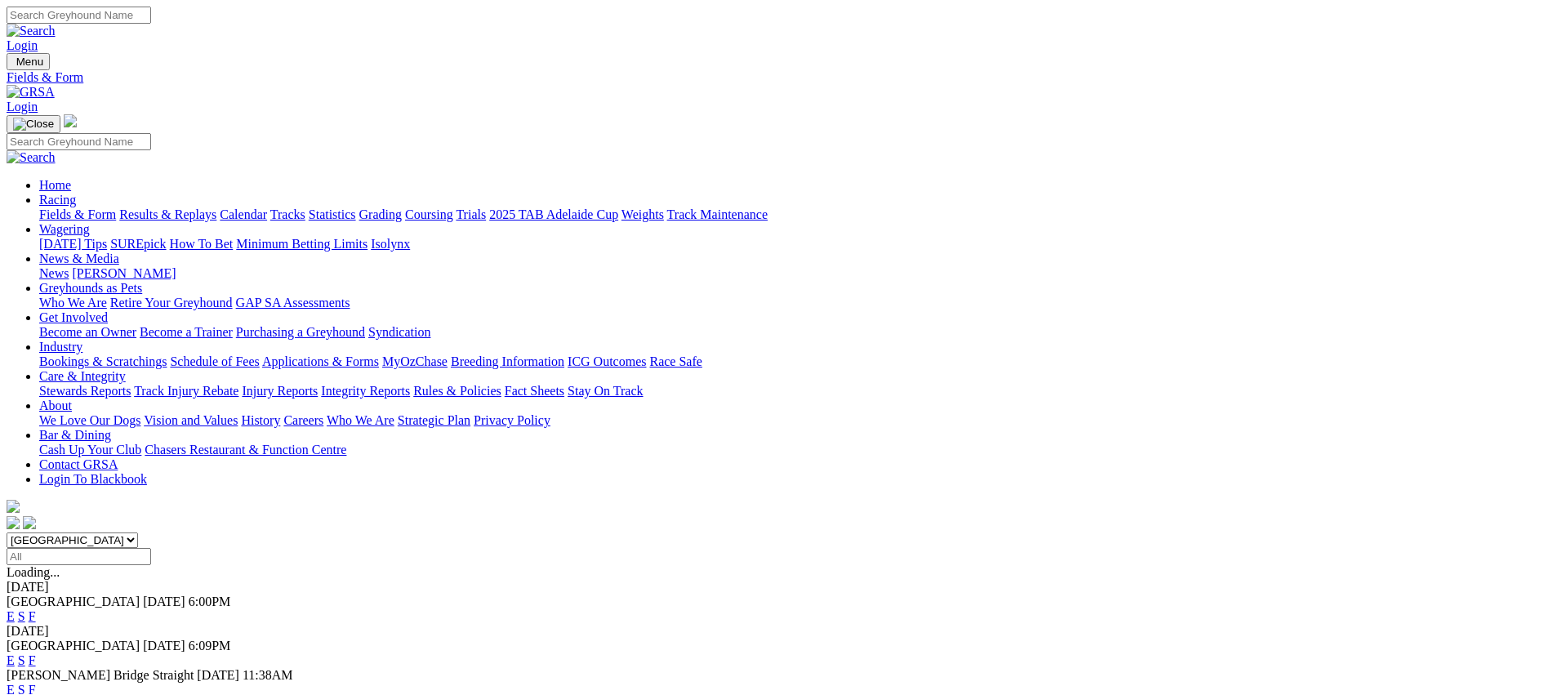
click at [15, 683] on link "E" at bounding box center [11, 690] width 8 height 14
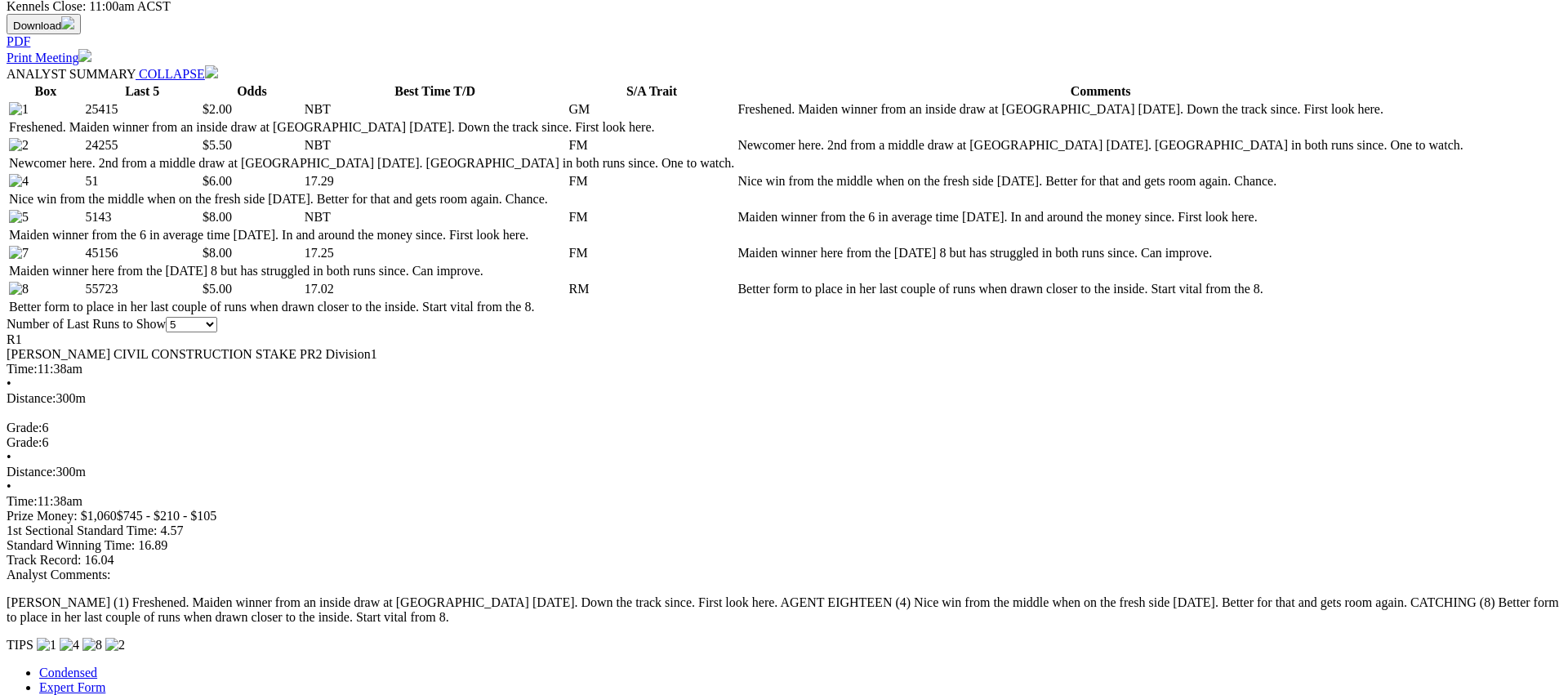
scroll to position [773, 0]
